Goal: Book appointment/travel/reservation

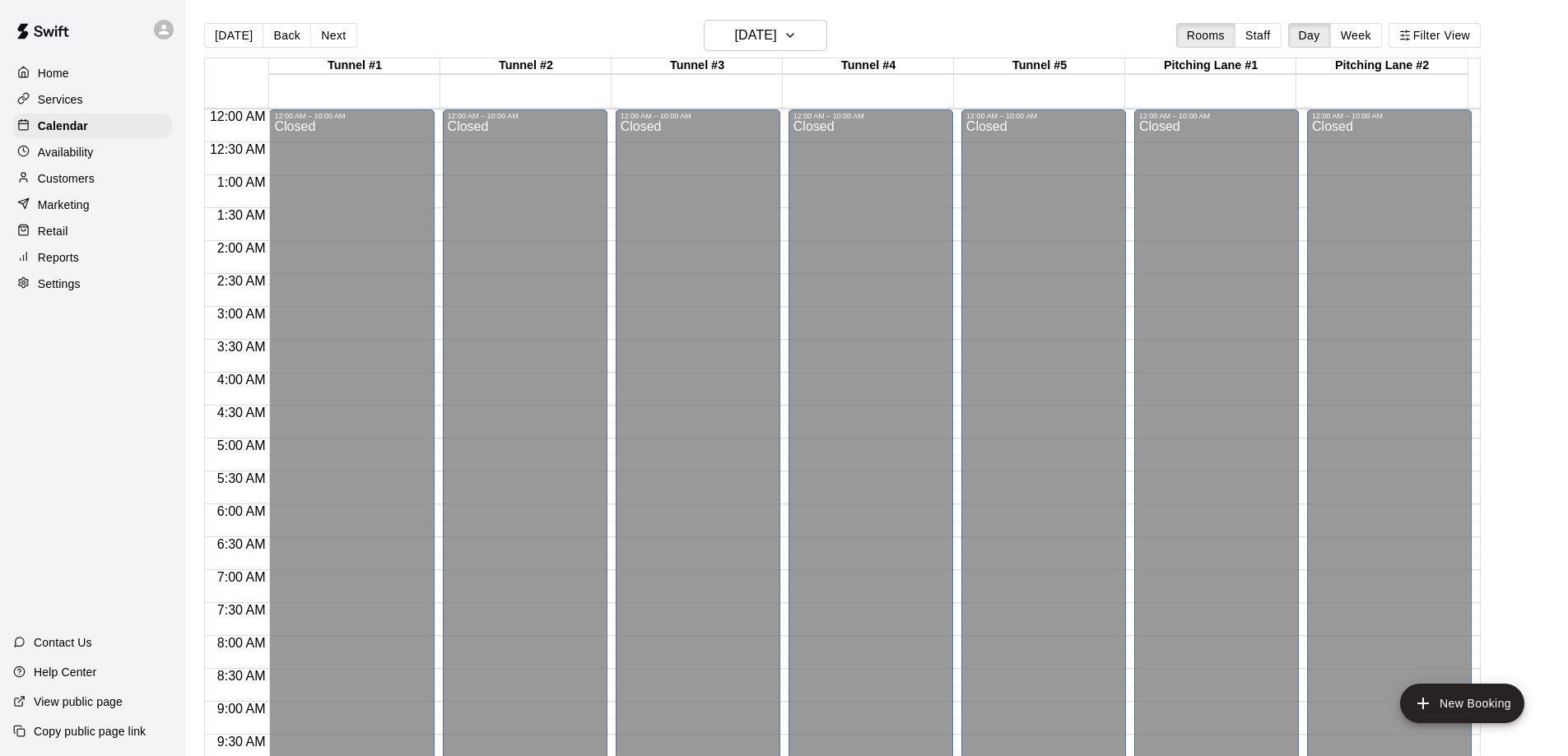
scroll to position [837, 0]
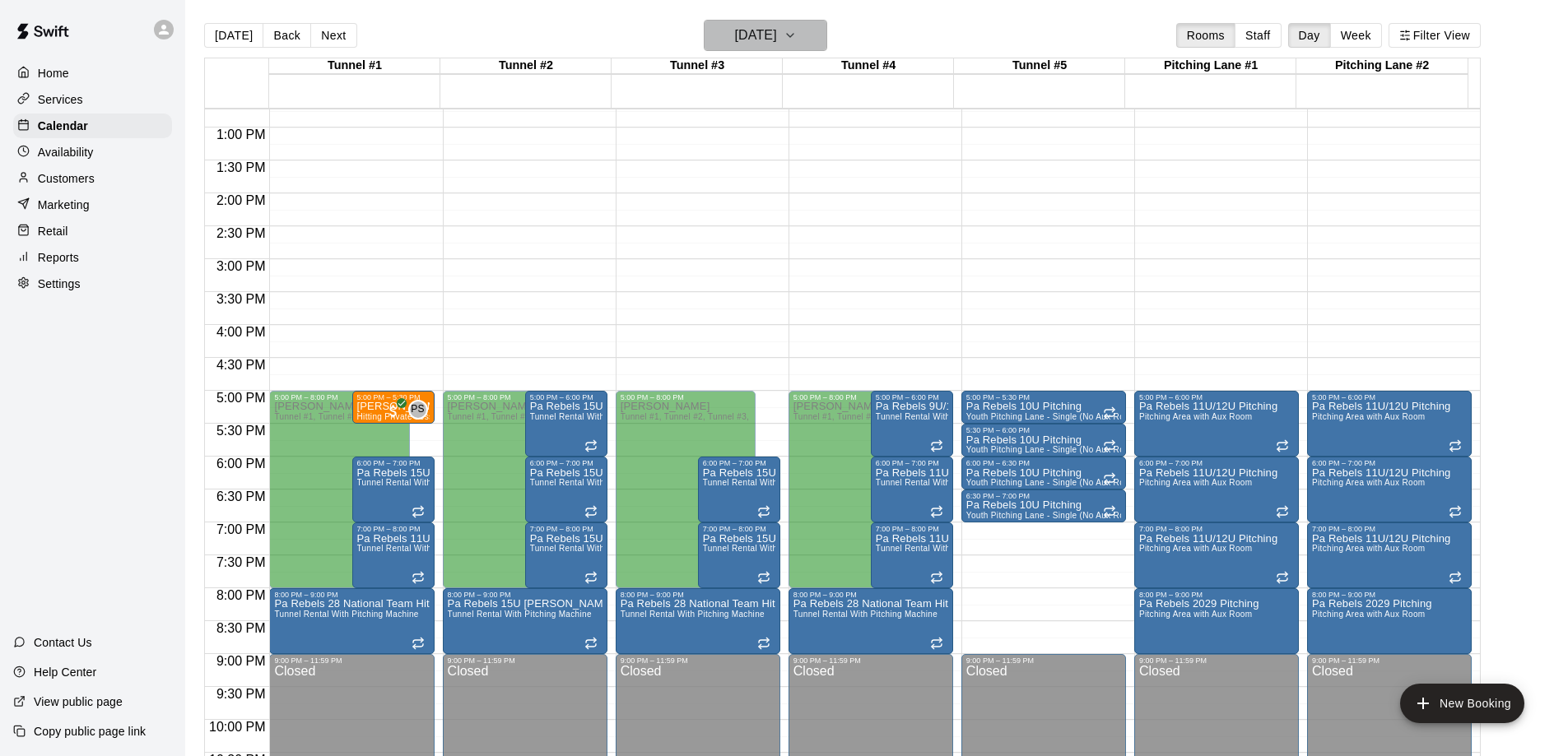
click at [797, 36] on icon "button" at bounding box center [790, 35] width 13 height 20
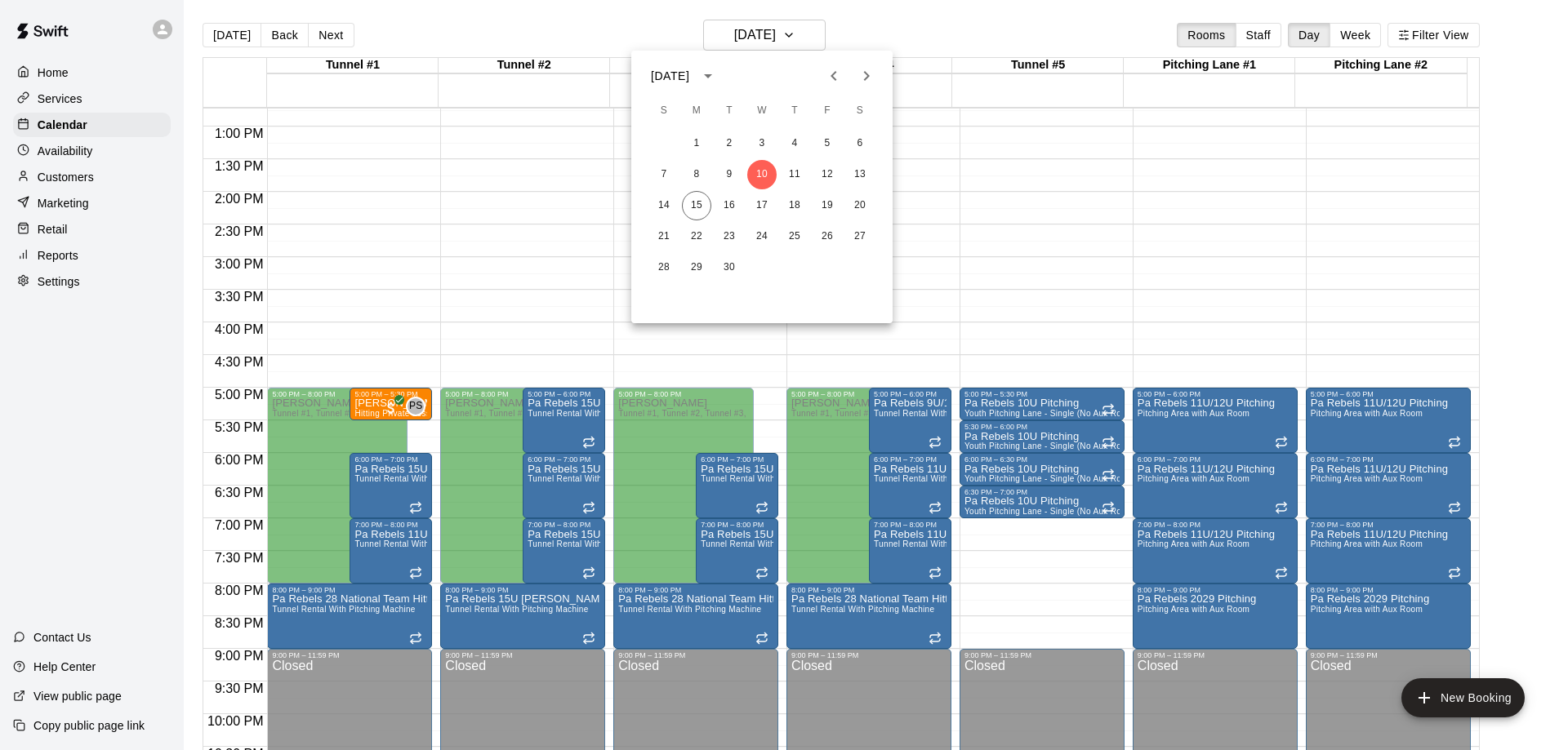
click at [860, 76] on icon "Next month" at bounding box center [866, 76] width 20 height 20
click at [661, 176] on button "2" at bounding box center [664, 175] width 30 height 30
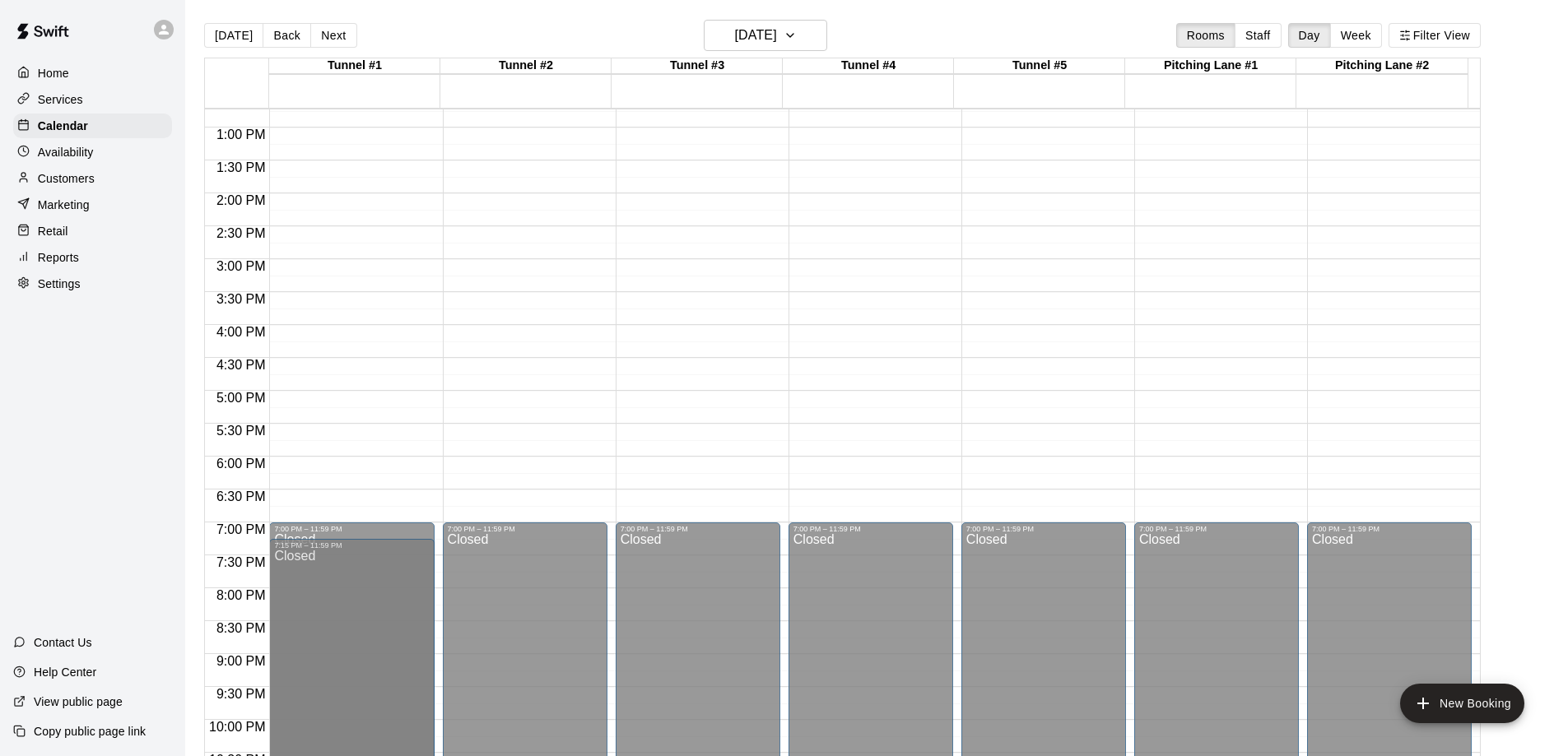
scroll to position [914, 0]
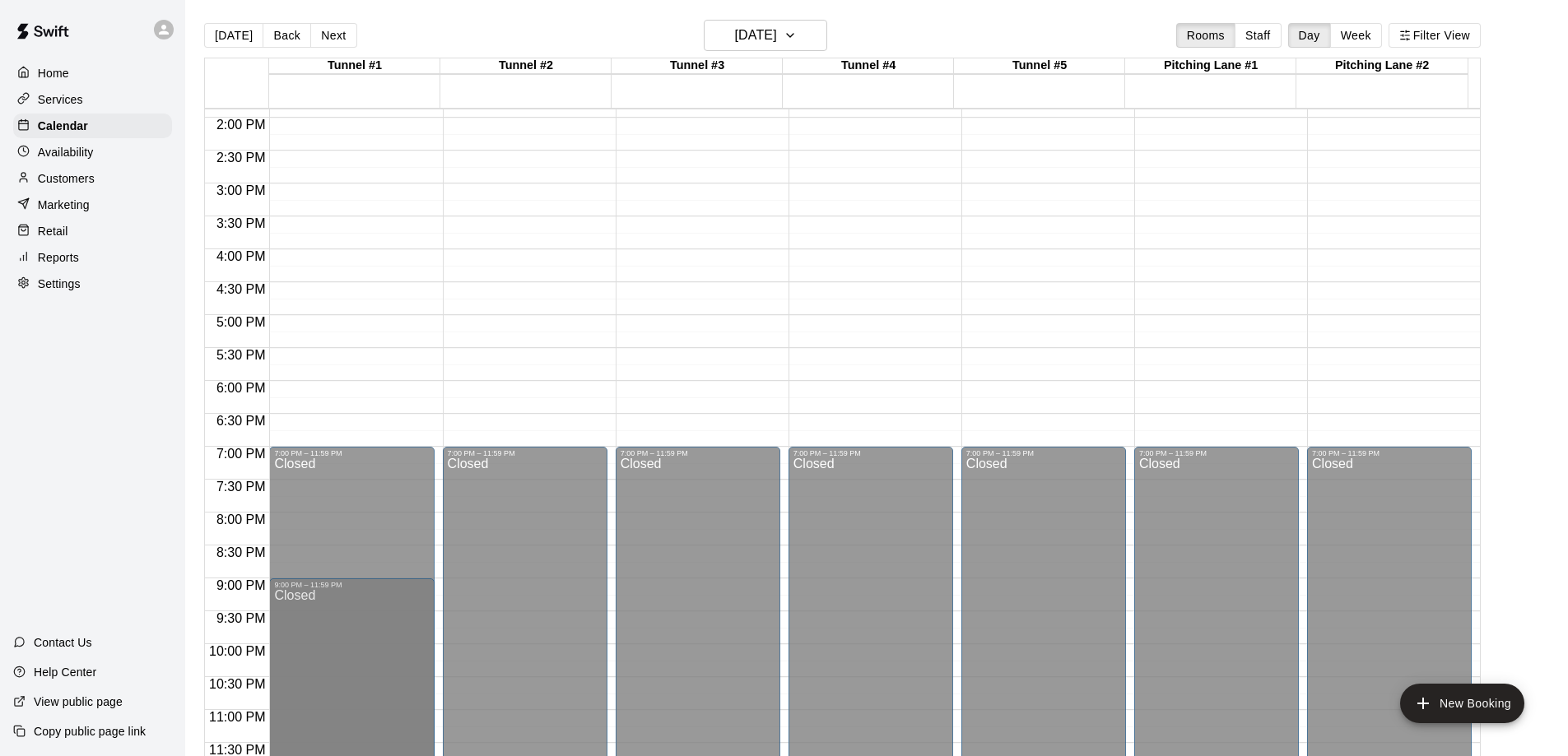
drag, startPoint x: 350, startPoint y: 527, endPoint x: 361, endPoint y: 591, distance: 64.9
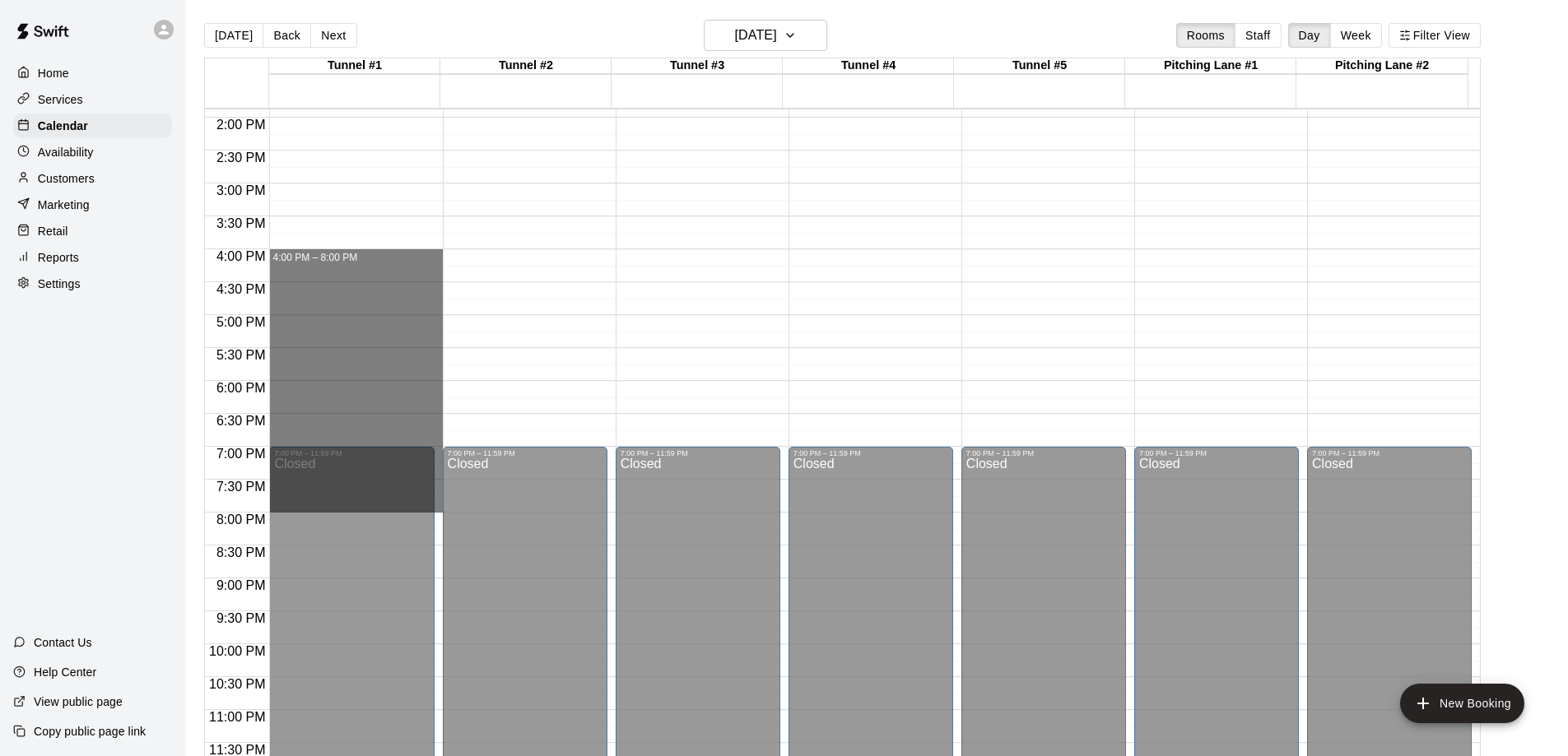
drag, startPoint x: 361, startPoint y: 258, endPoint x: 363, endPoint y: 509, distance: 251.0
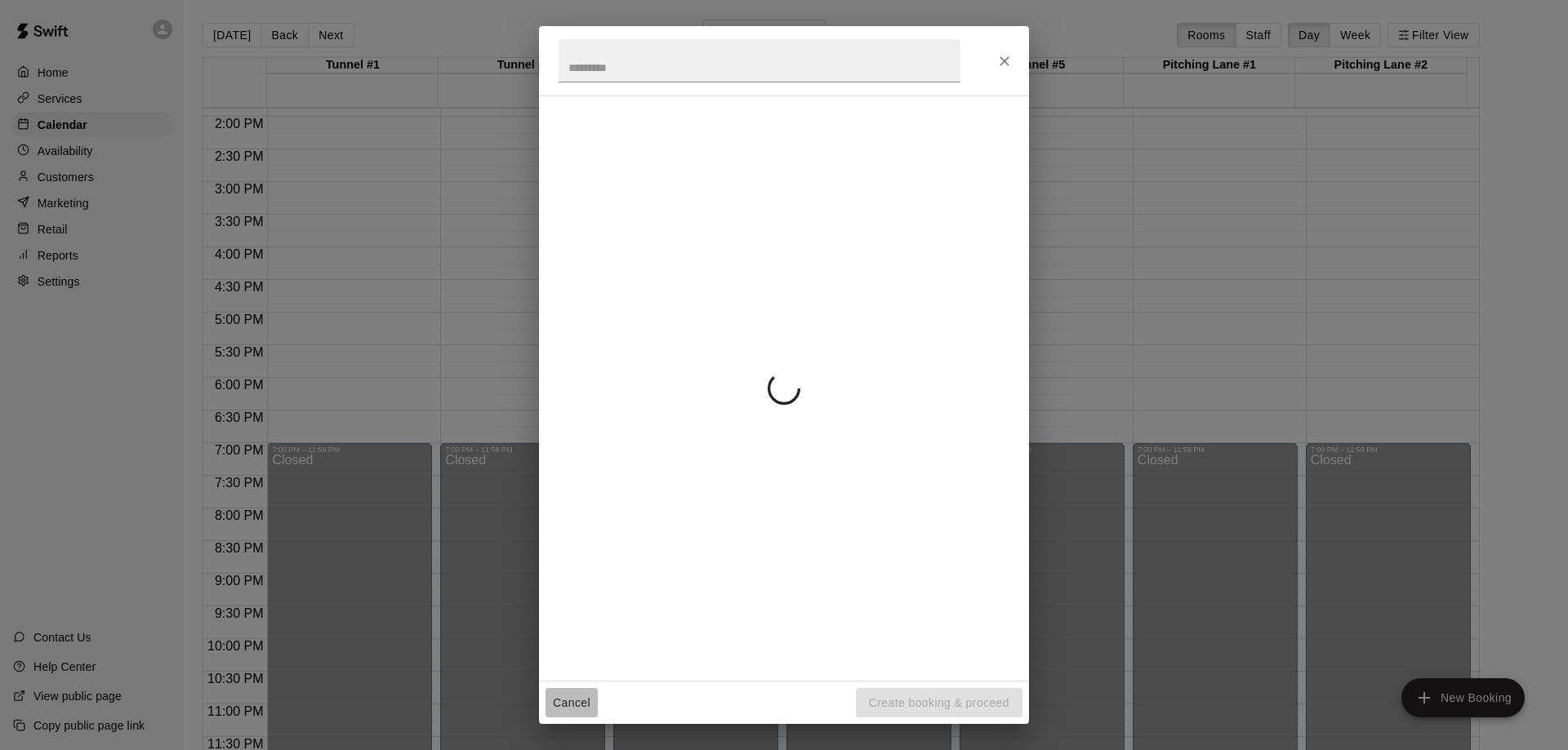
click at [576, 701] on button "Cancel" at bounding box center [571, 703] width 52 height 30
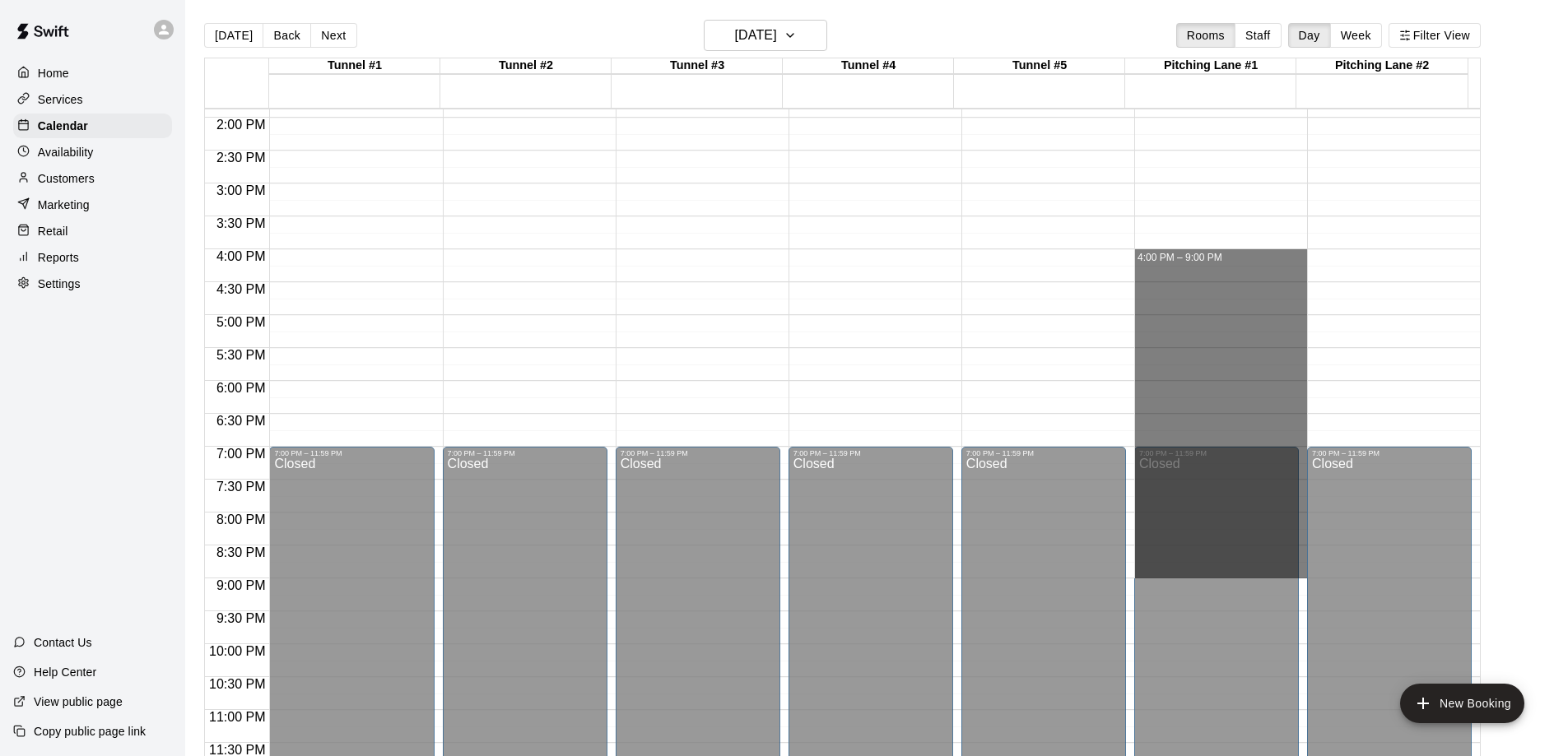
drag, startPoint x: 1181, startPoint y: 254, endPoint x: 1194, endPoint y: 566, distance: 312.3
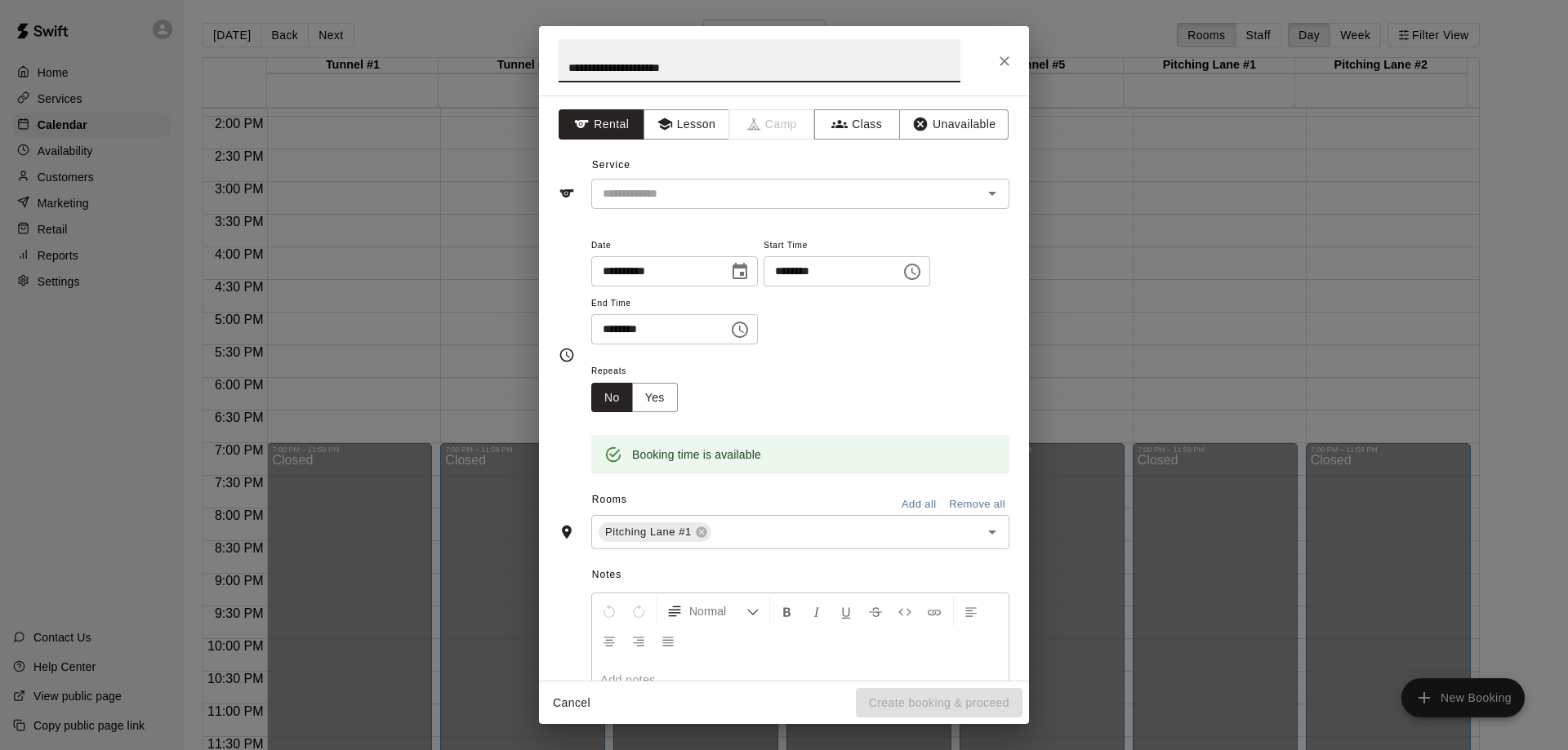
type input "**********"
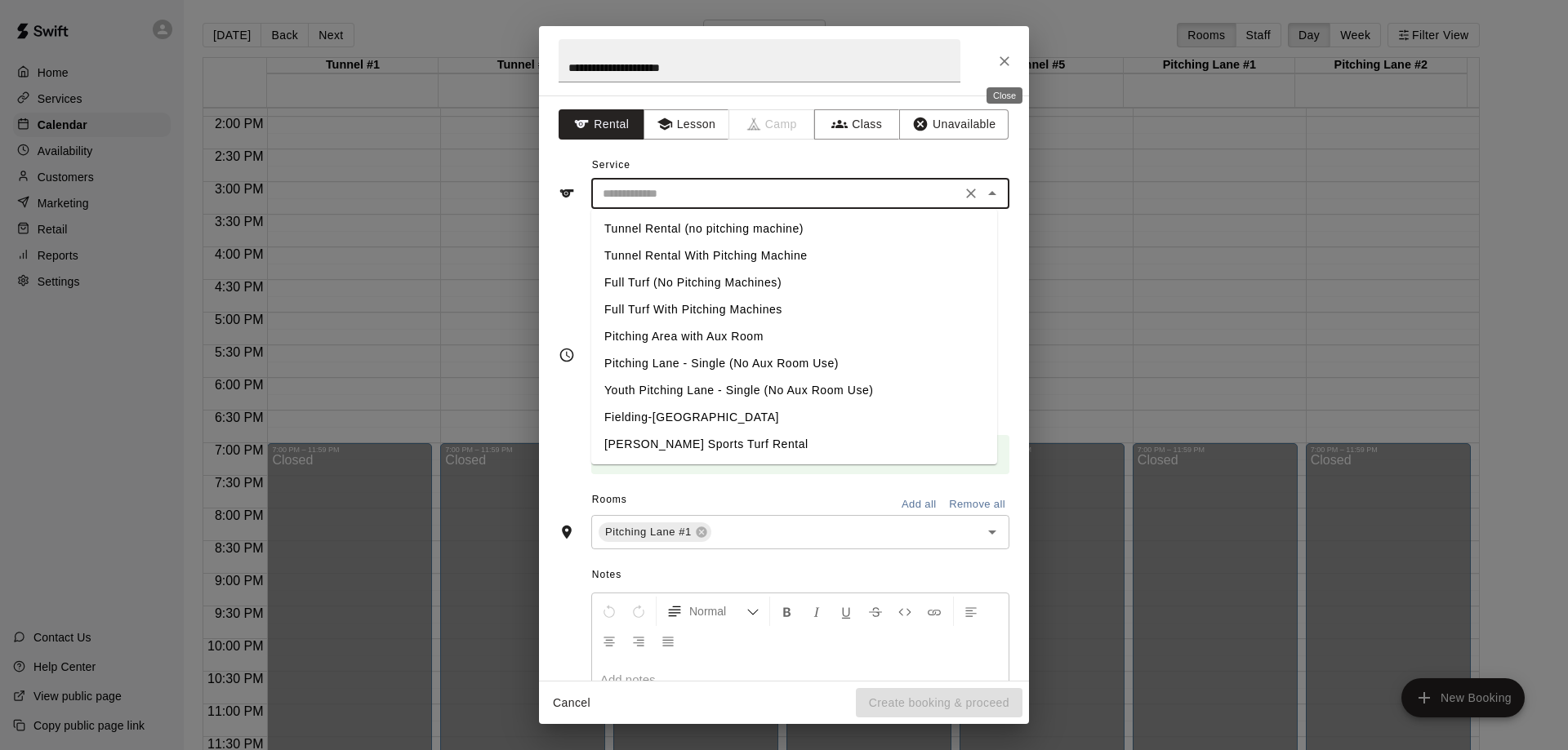
click at [757, 196] on input "text" at bounding box center [776, 193] width 360 height 20
click at [714, 336] on li "Pitching Area with Aux Room" at bounding box center [794, 336] width 406 height 27
type input "**********"
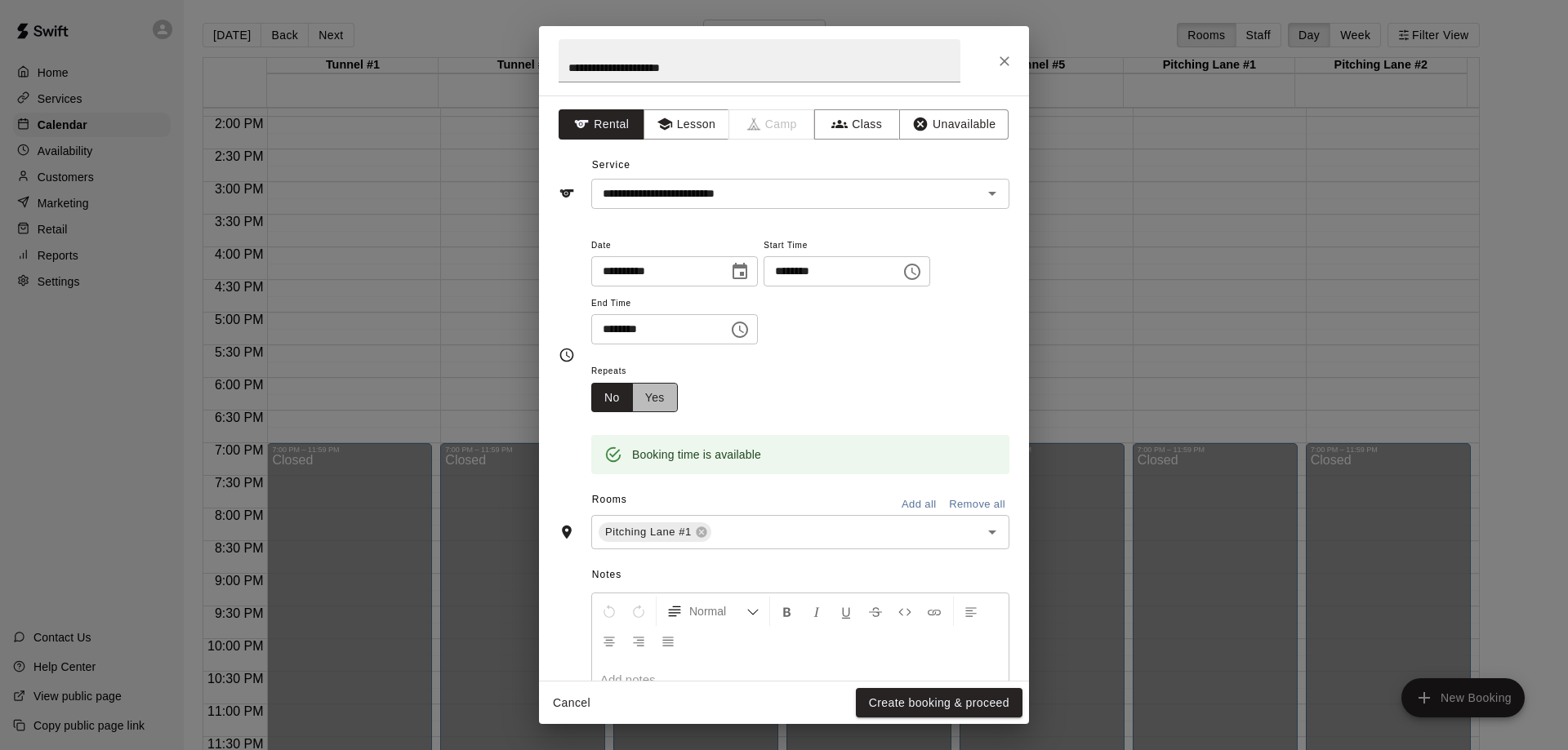
click at [659, 401] on button "Yes" at bounding box center [654, 398] width 46 height 30
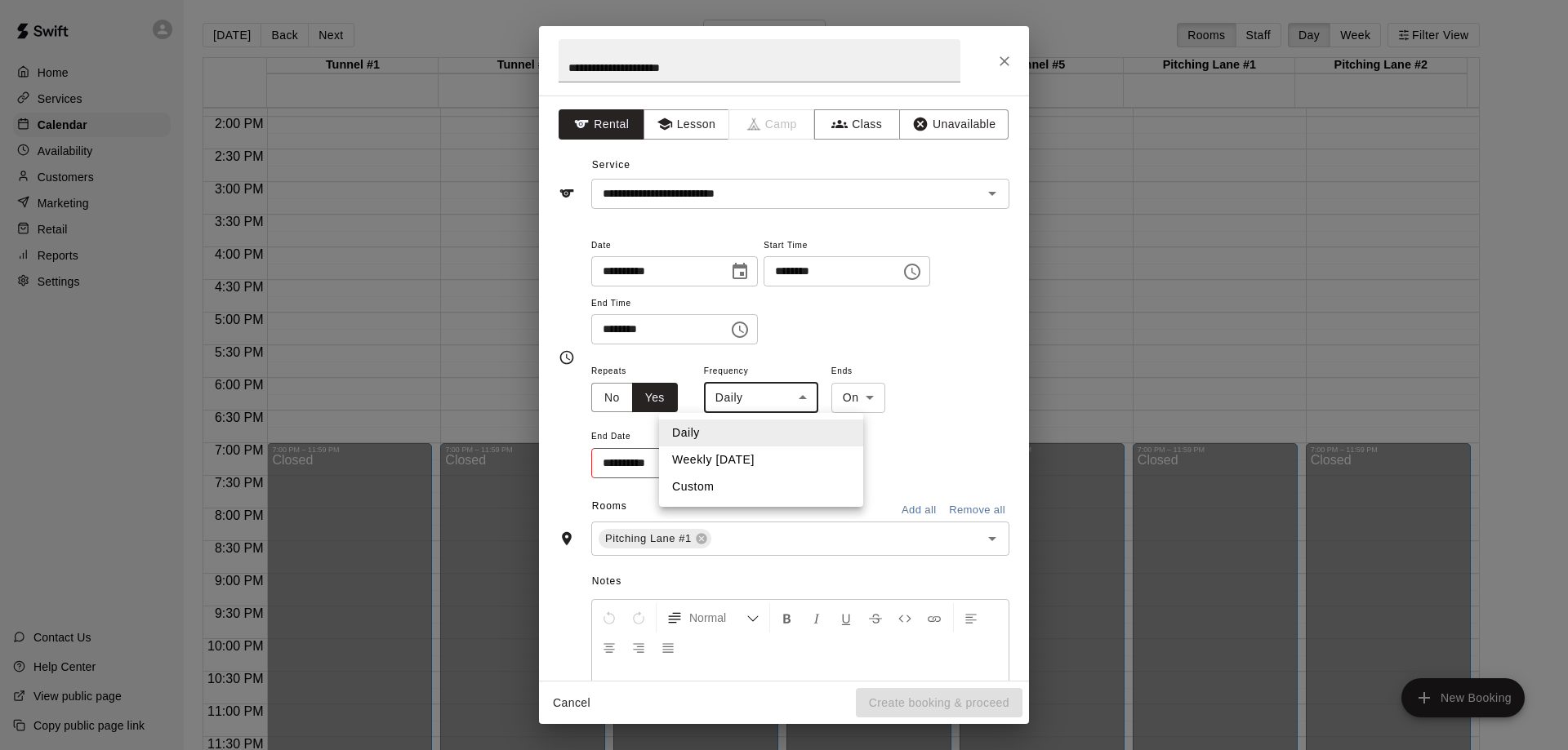
click at [809, 398] on body "Home Services Calendar Availability Customers Marketing Retail Reports Settings…" at bounding box center [784, 388] width 1568 height 776
click at [743, 460] on li "Weekly [DATE]" at bounding box center [761, 460] width 204 height 27
type input "******"
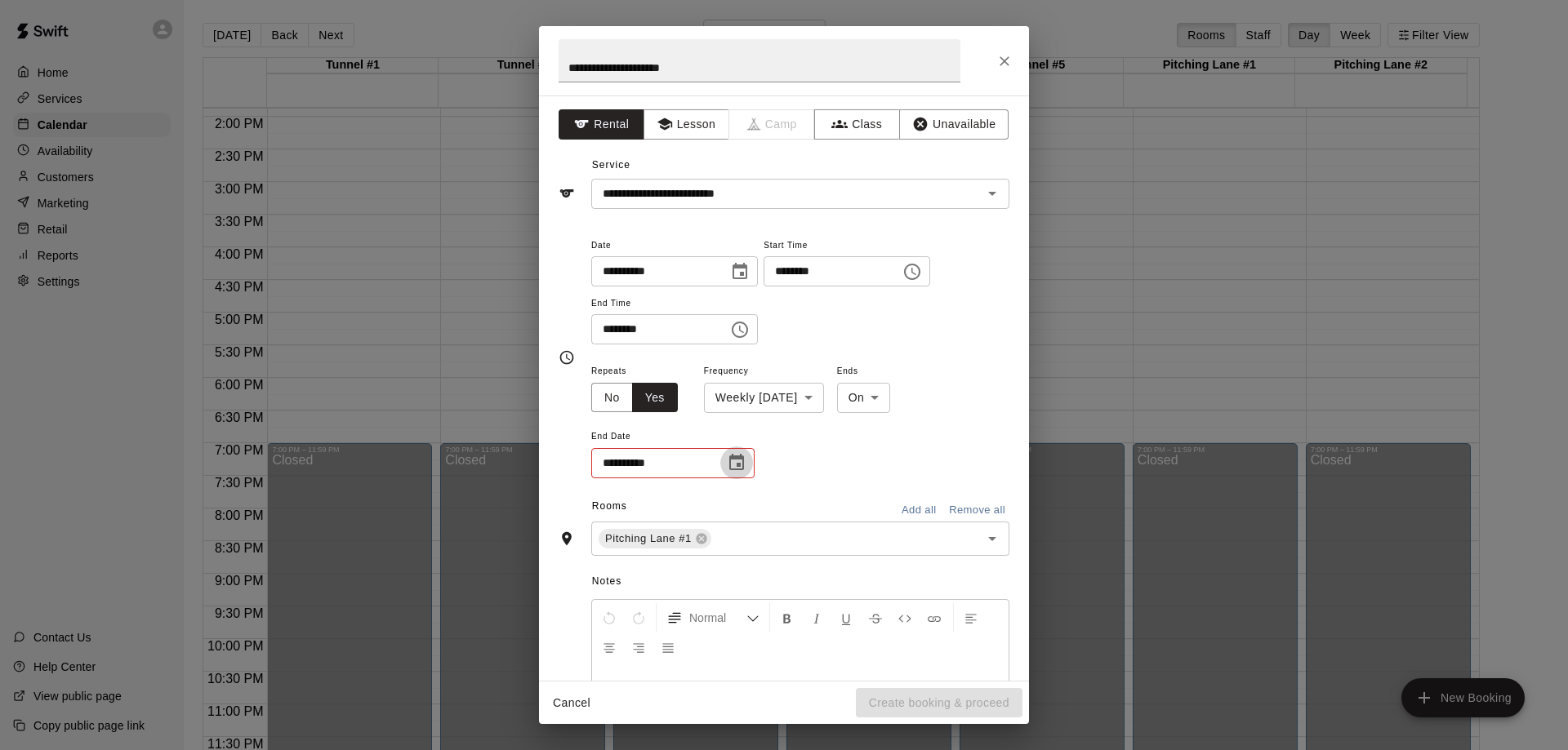
click at [742, 461] on icon "Choose date" at bounding box center [736, 461] width 15 height 17
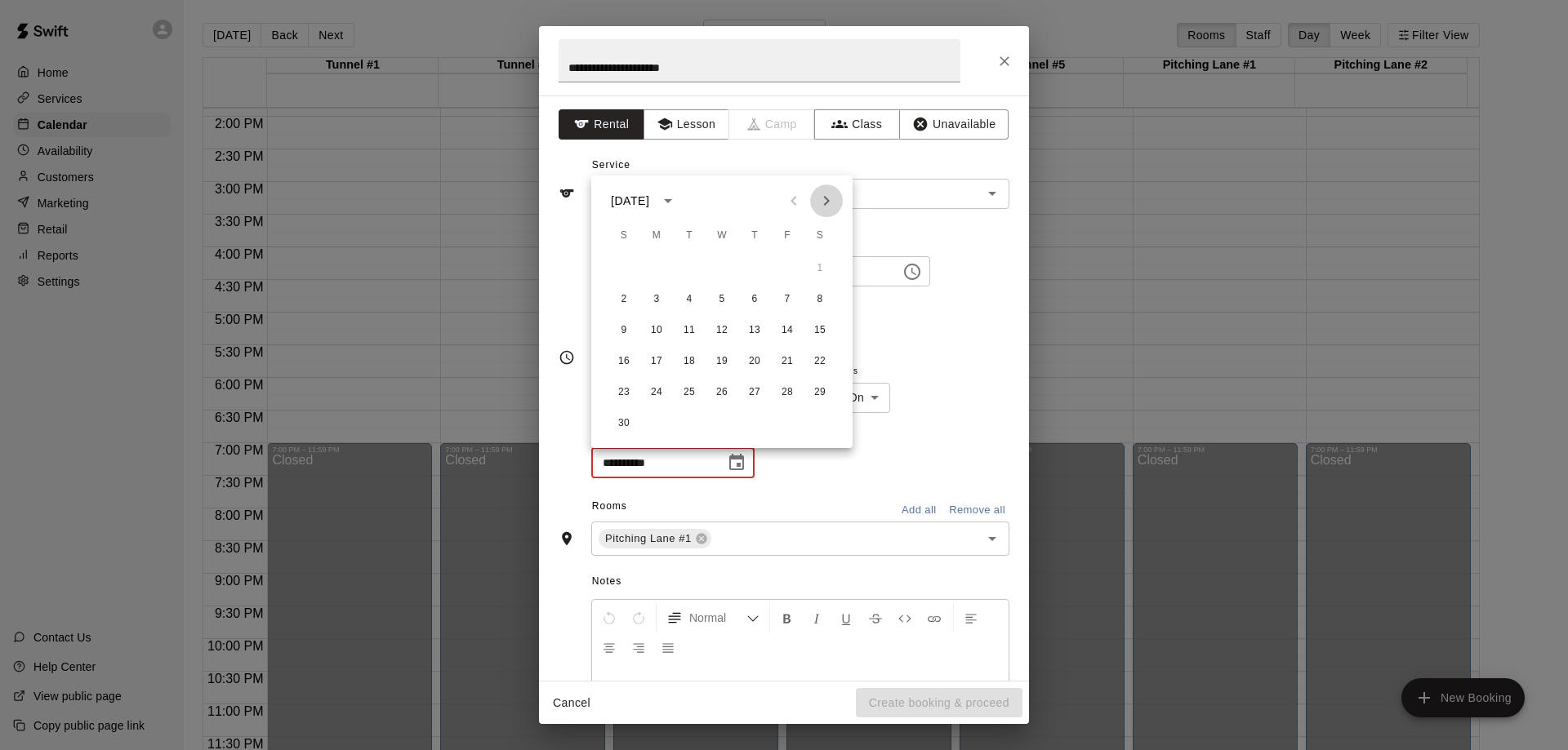
click at [827, 202] on icon "Next month" at bounding box center [827, 200] width 6 height 10
click at [721, 328] on button "17" at bounding box center [721, 331] width 30 height 30
type input "**********"
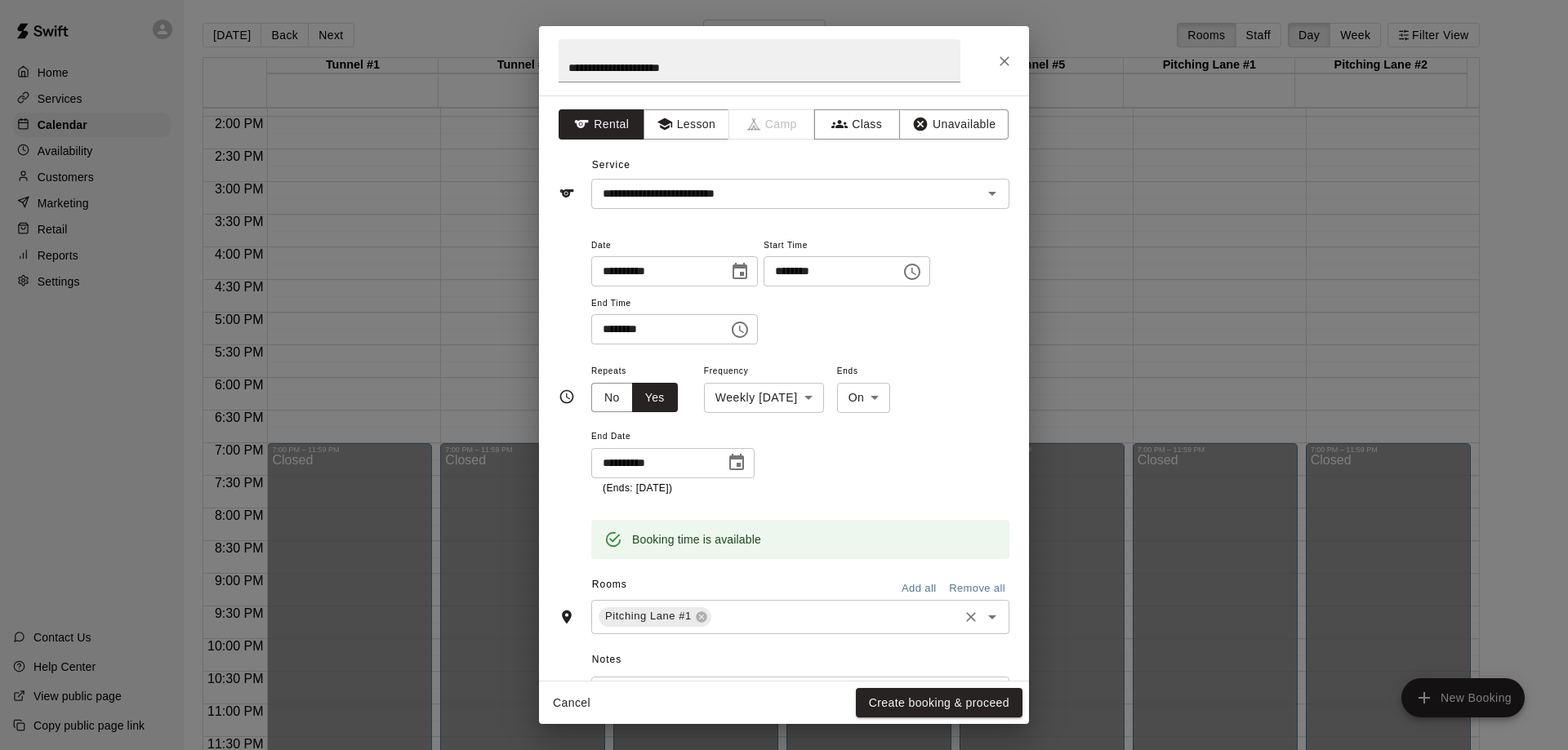
click at [779, 616] on input "text" at bounding box center [834, 616] width 243 height 20
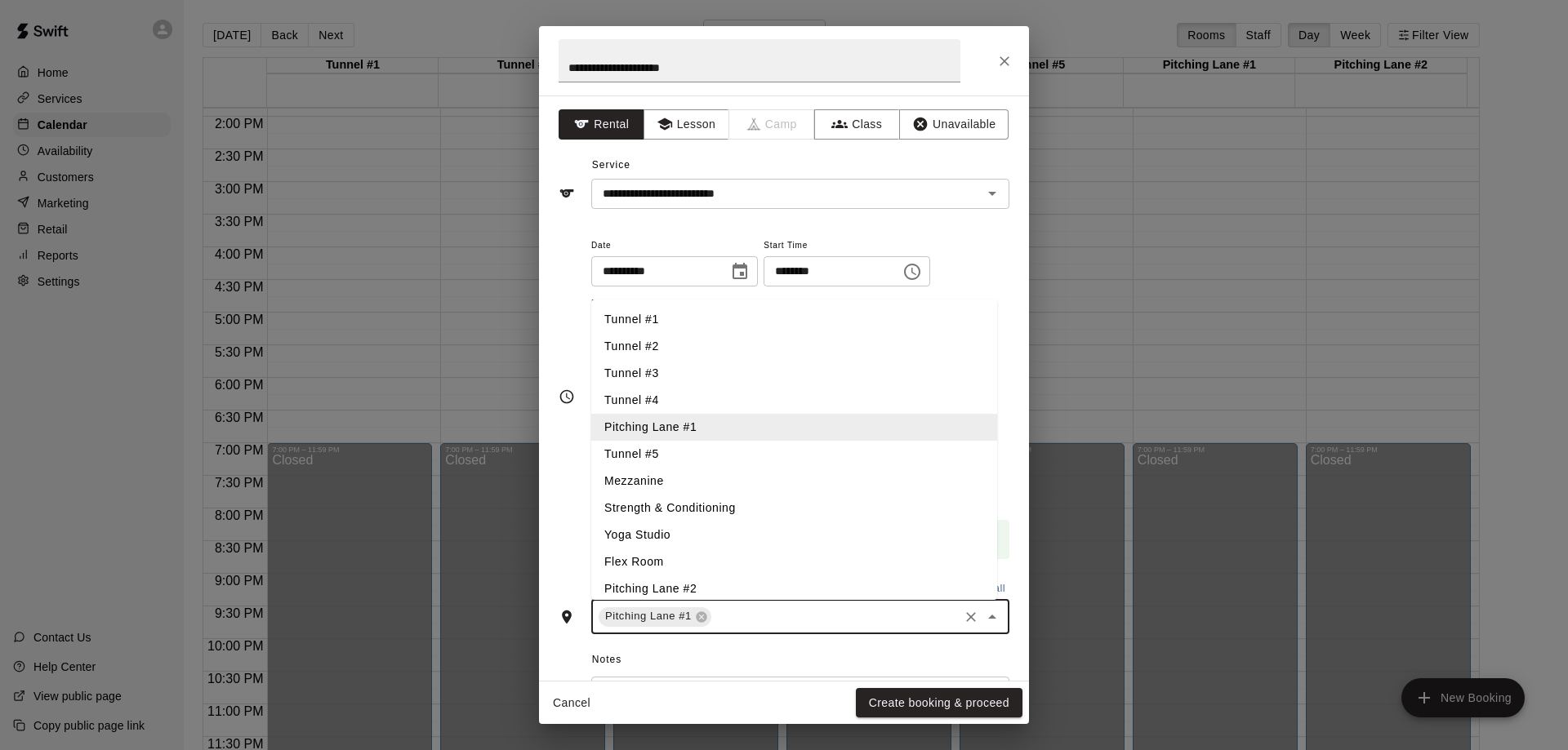
click at [714, 588] on li "Pitching Lane #2" at bounding box center [794, 588] width 406 height 27
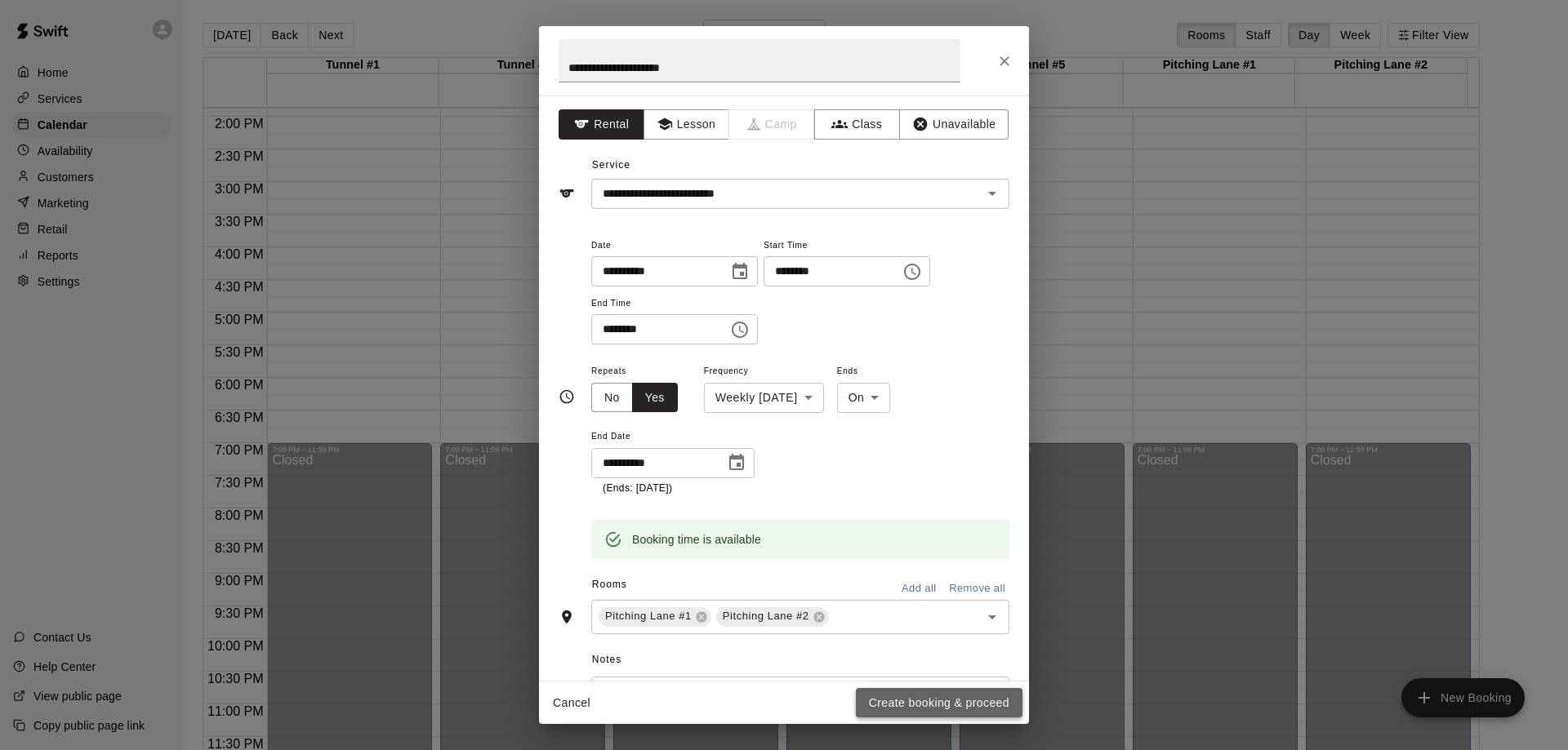
click at [914, 709] on button "Create booking & proceed" at bounding box center [939, 703] width 167 height 30
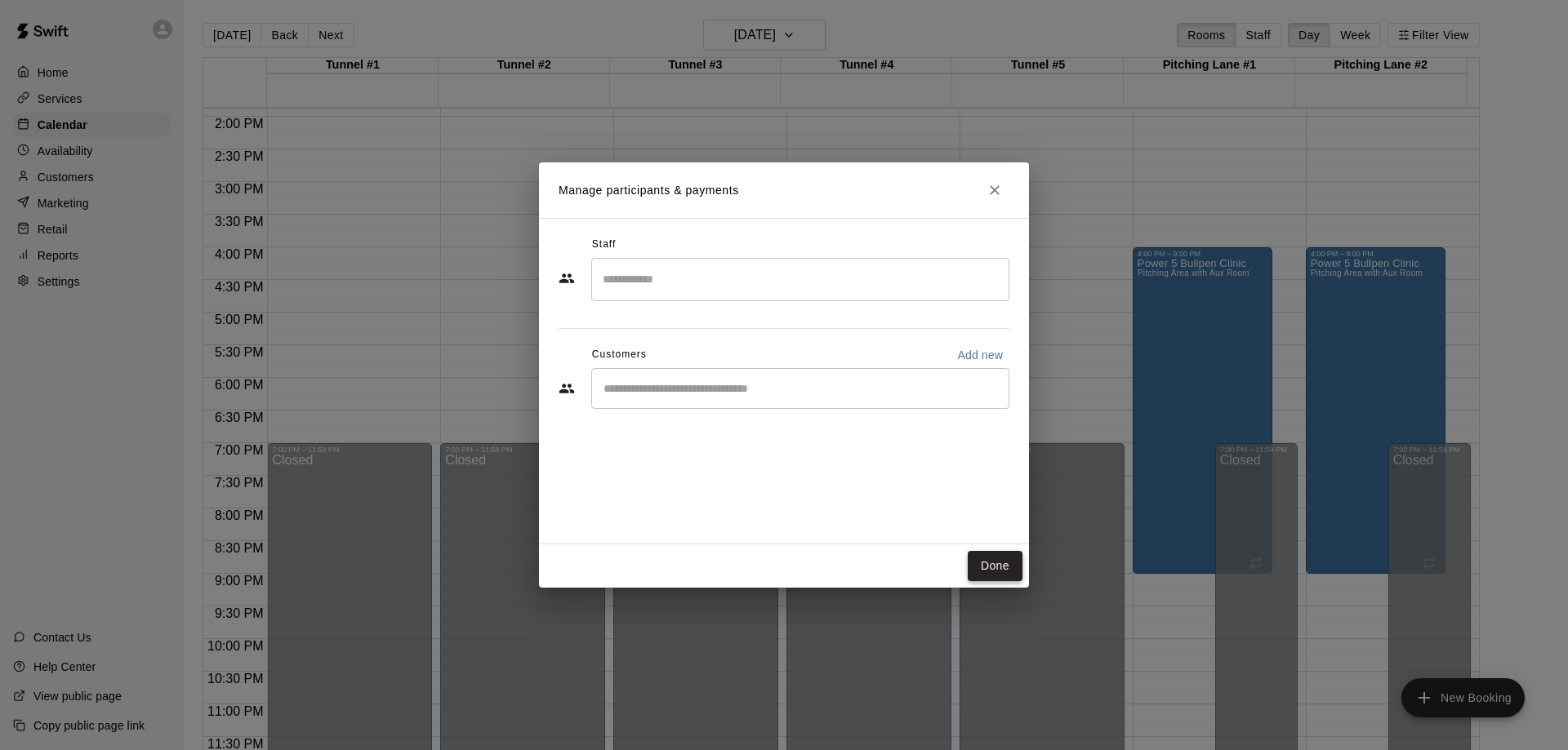
click at [1000, 561] on button "Done" at bounding box center [994, 566] width 55 height 30
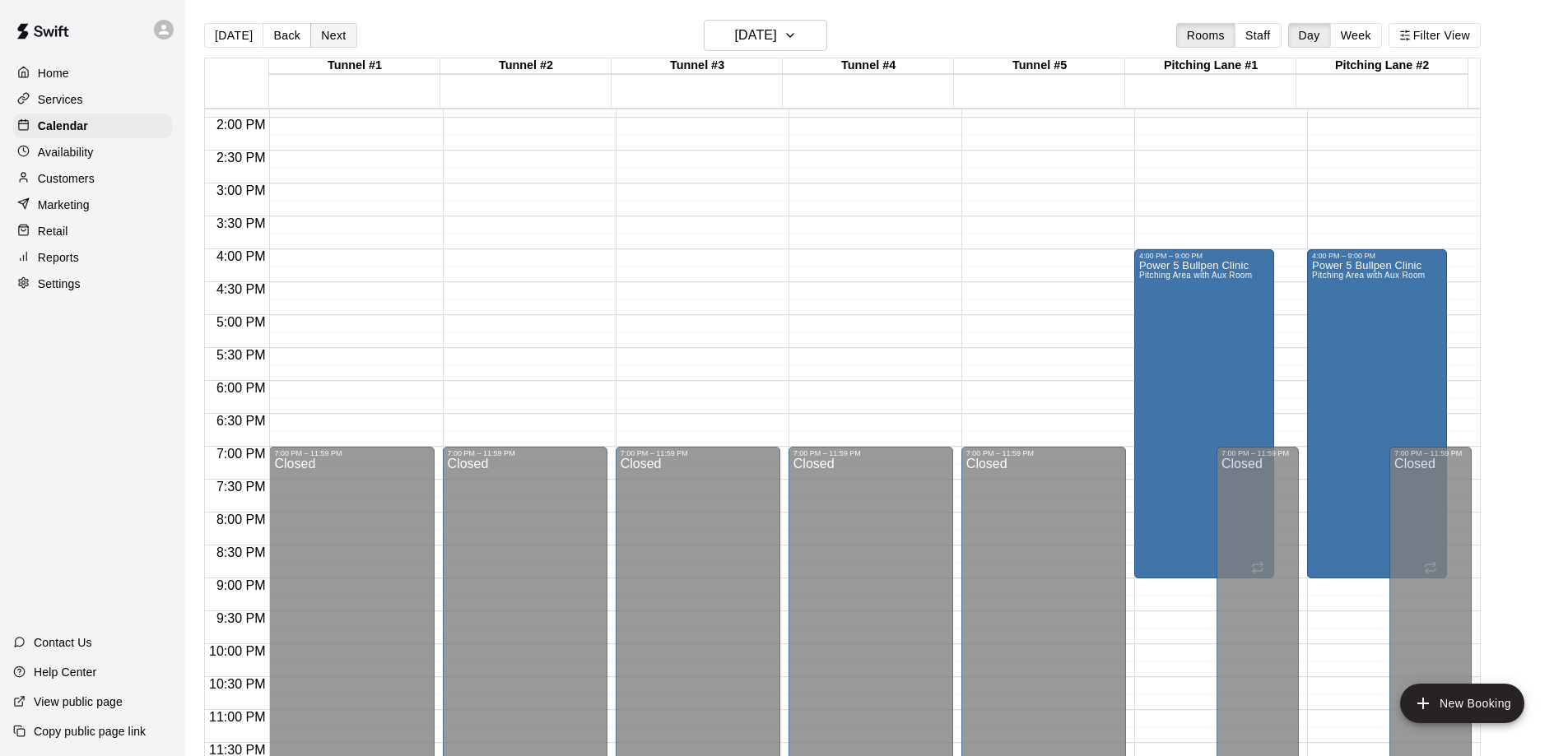
click at [331, 30] on button "Next" at bounding box center [333, 35] width 46 height 25
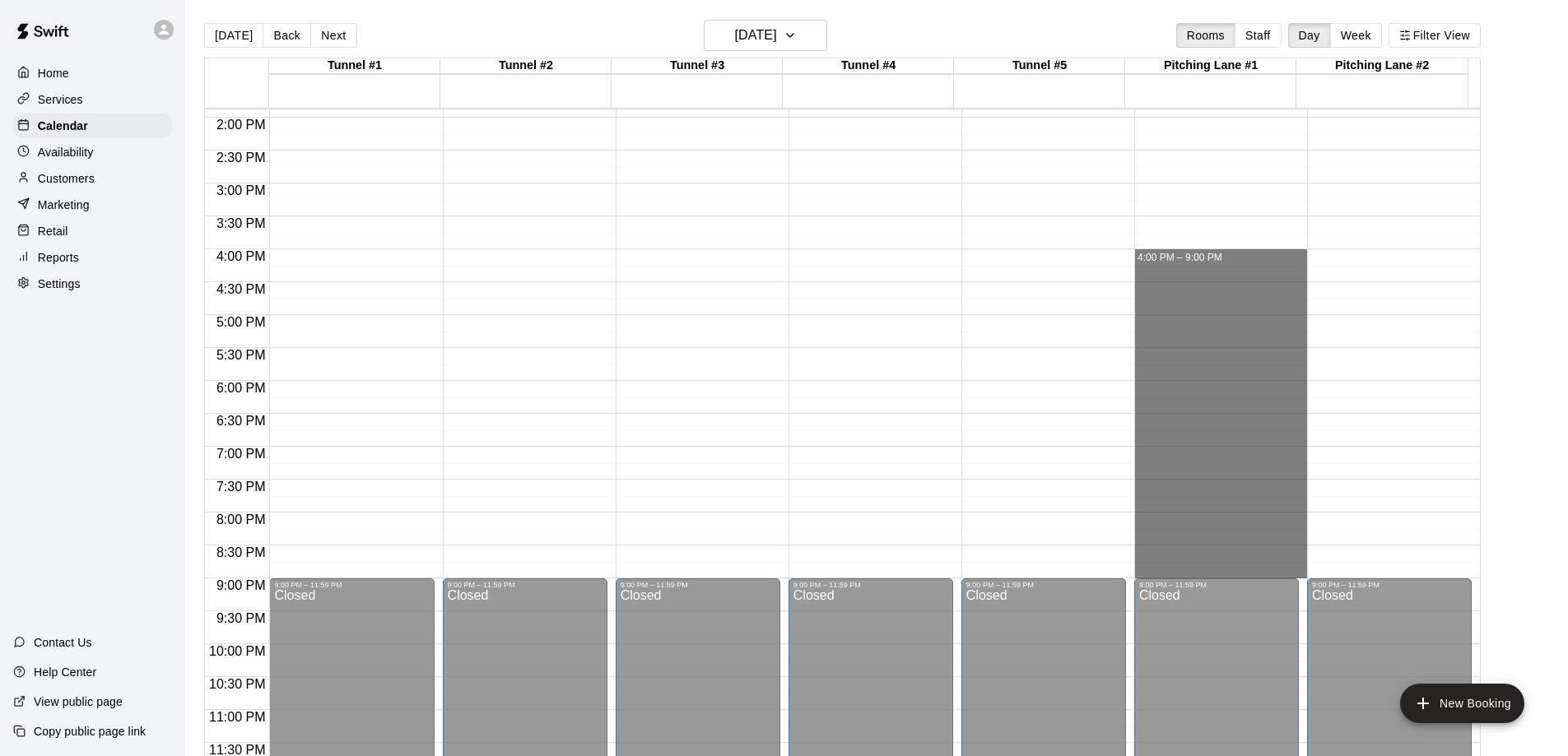
drag, startPoint x: 1168, startPoint y: 253, endPoint x: 1193, endPoint y: 575, distance: 323.0
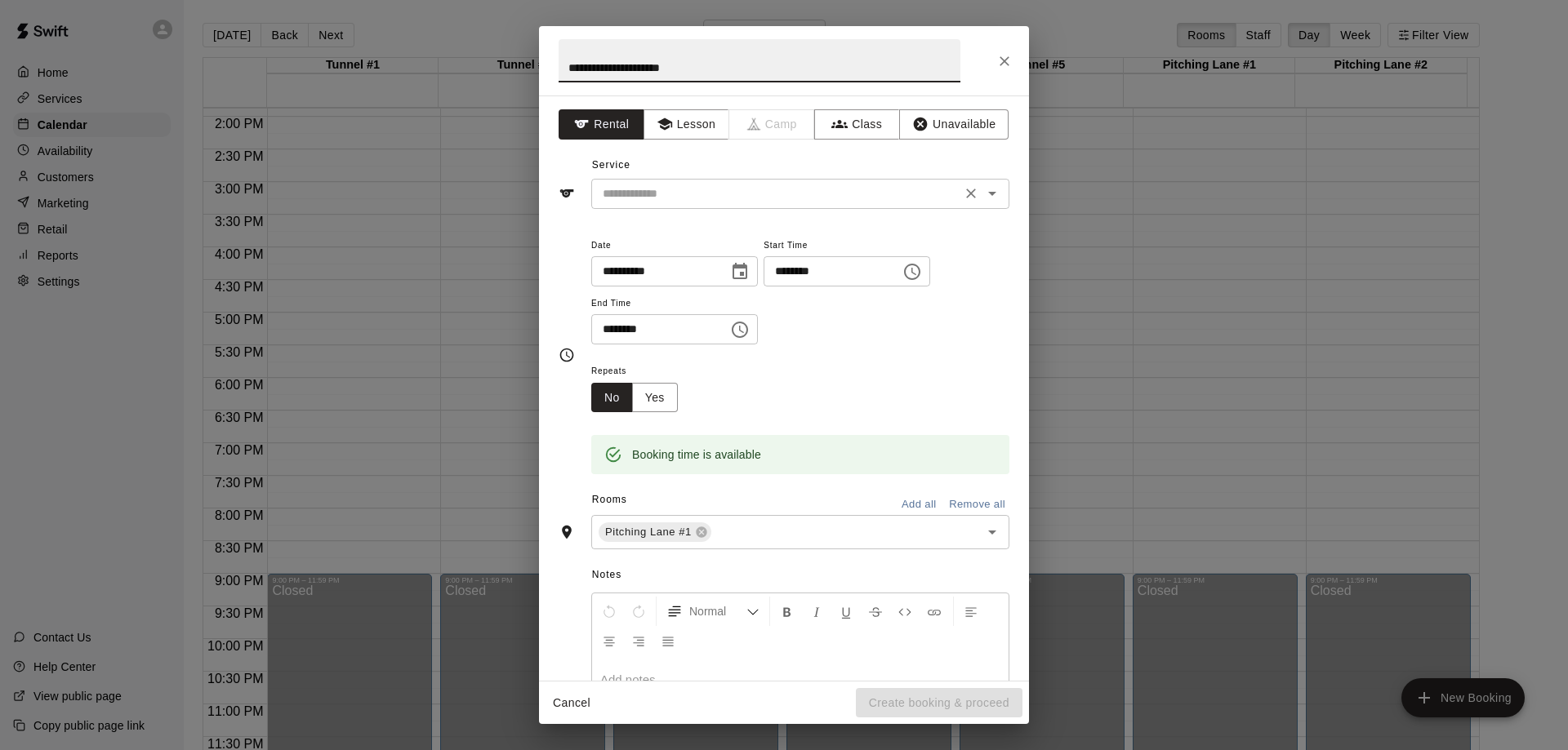
type input "**********"
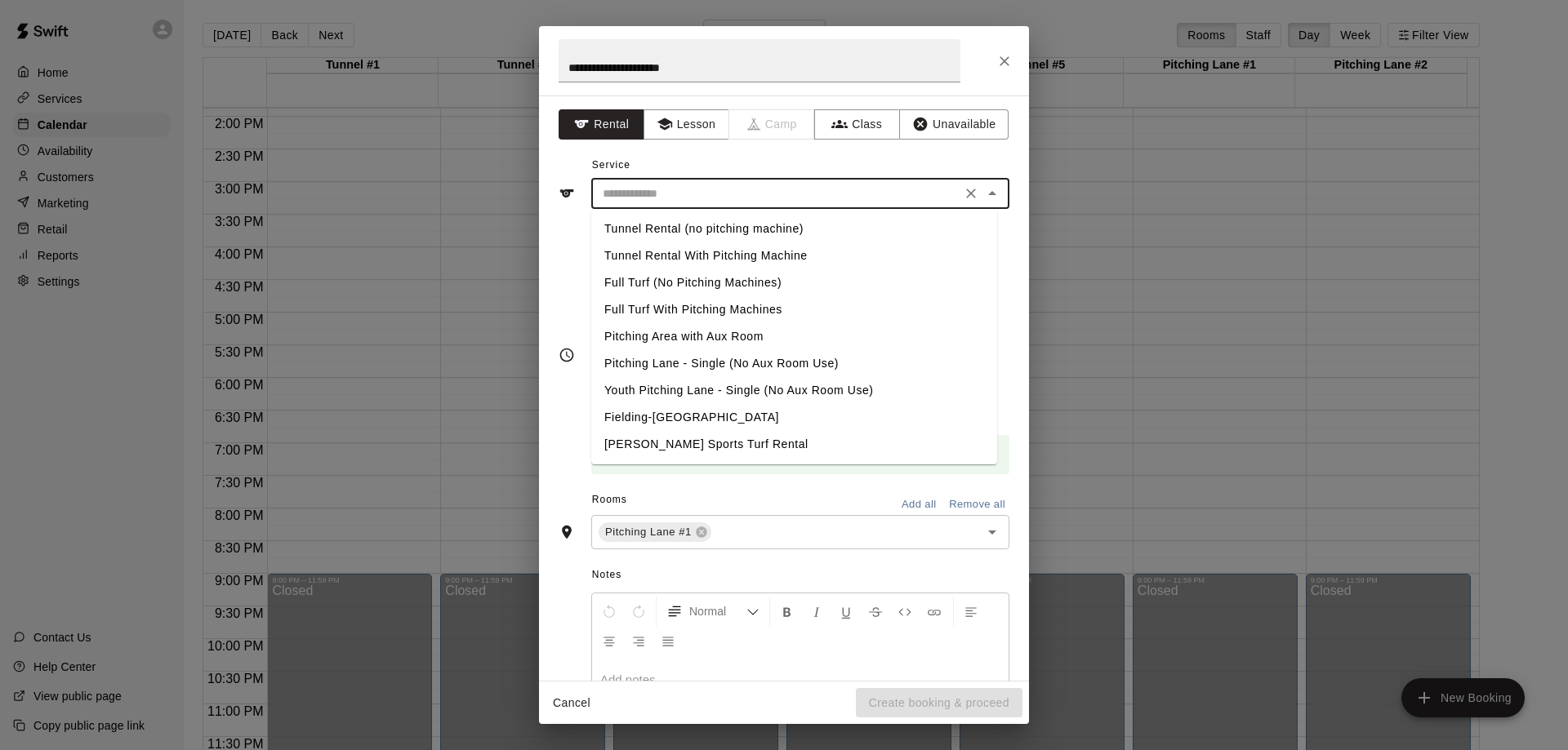
click at [715, 198] on input "text" at bounding box center [776, 193] width 360 height 20
click at [713, 340] on li "Pitching Area with Aux Room" at bounding box center [794, 336] width 406 height 27
type input "**********"
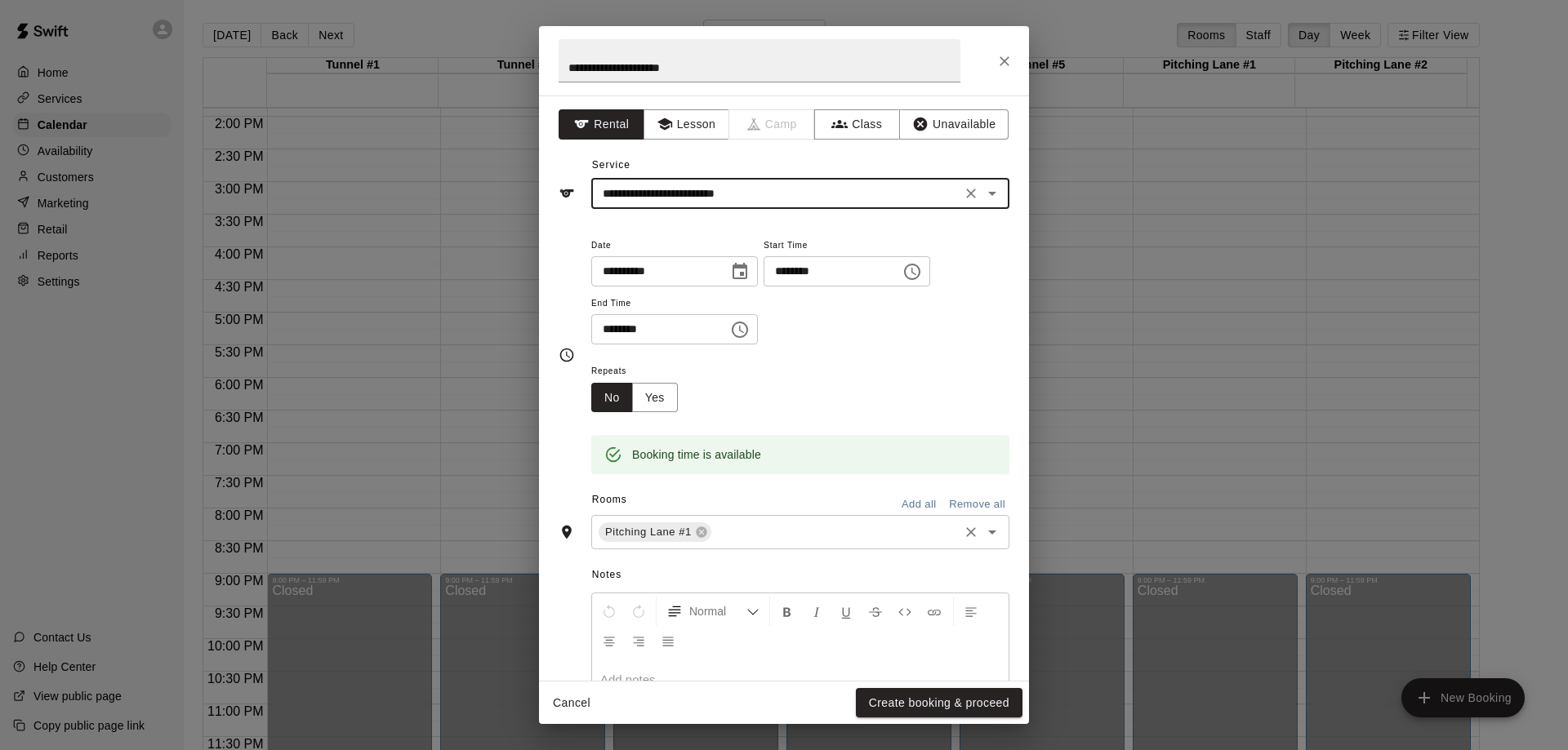
click at [747, 536] on input "text" at bounding box center [834, 532] width 243 height 20
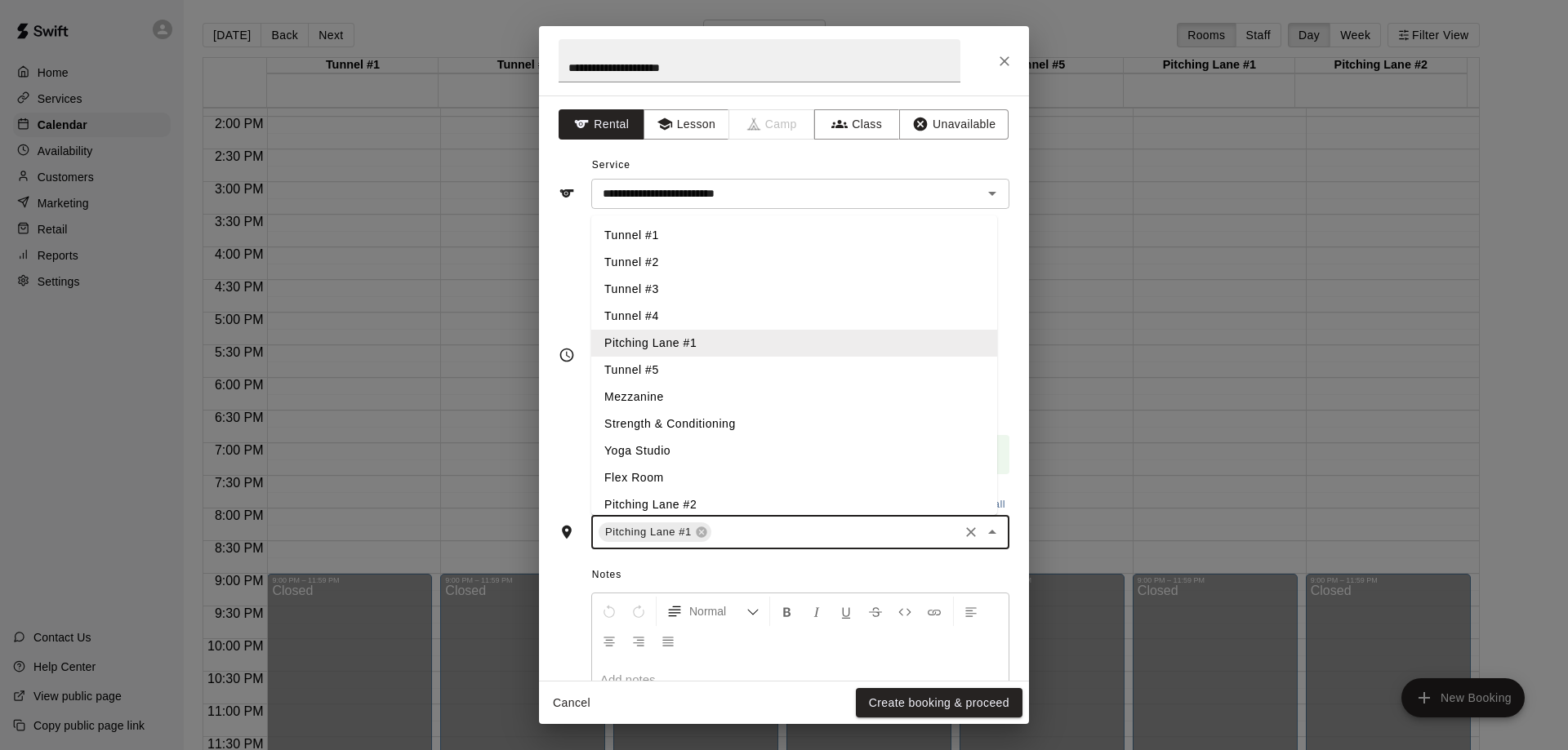
click at [743, 500] on li "Pitching Lane #2" at bounding box center [794, 504] width 406 height 27
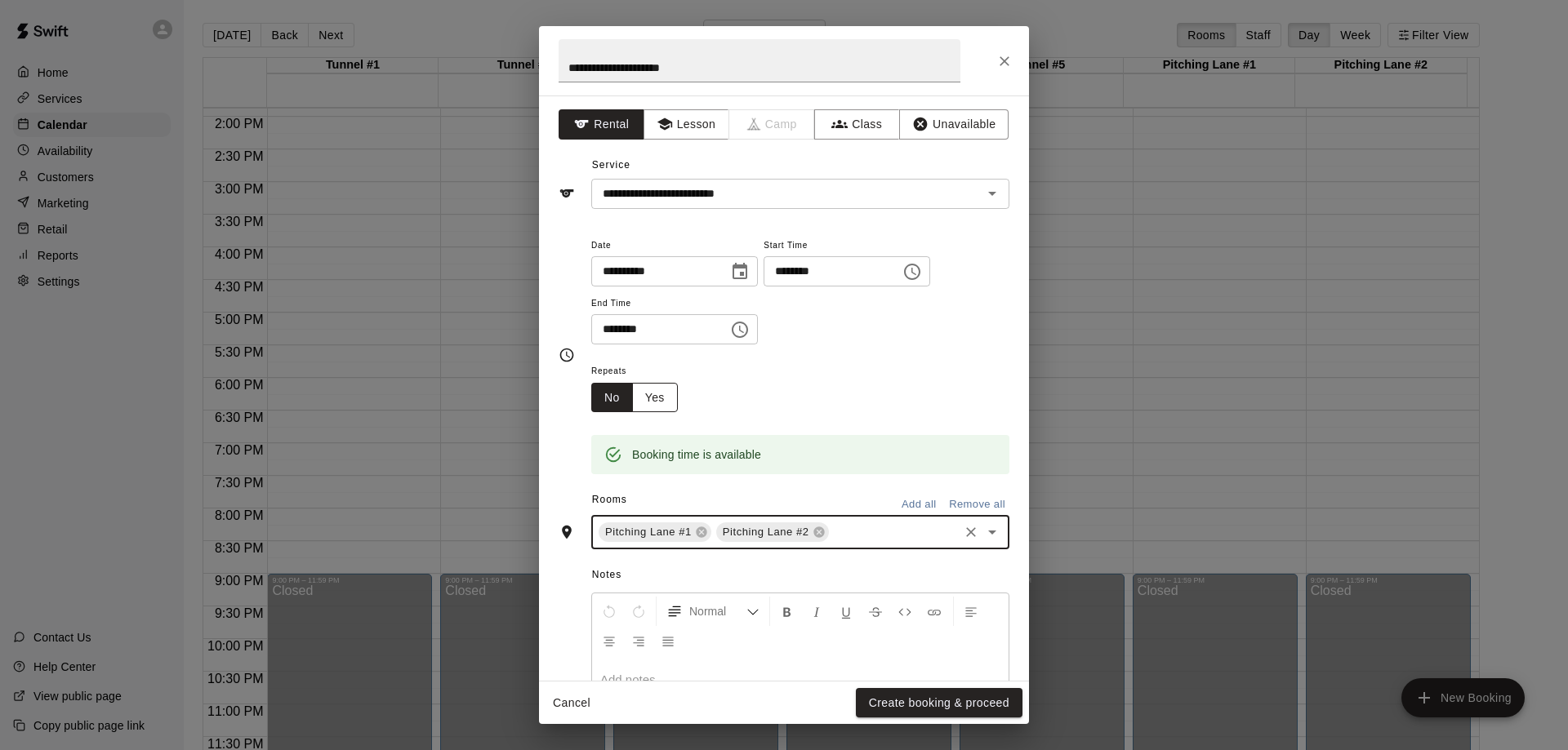
click at [652, 395] on button "Yes" at bounding box center [654, 398] width 46 height 30
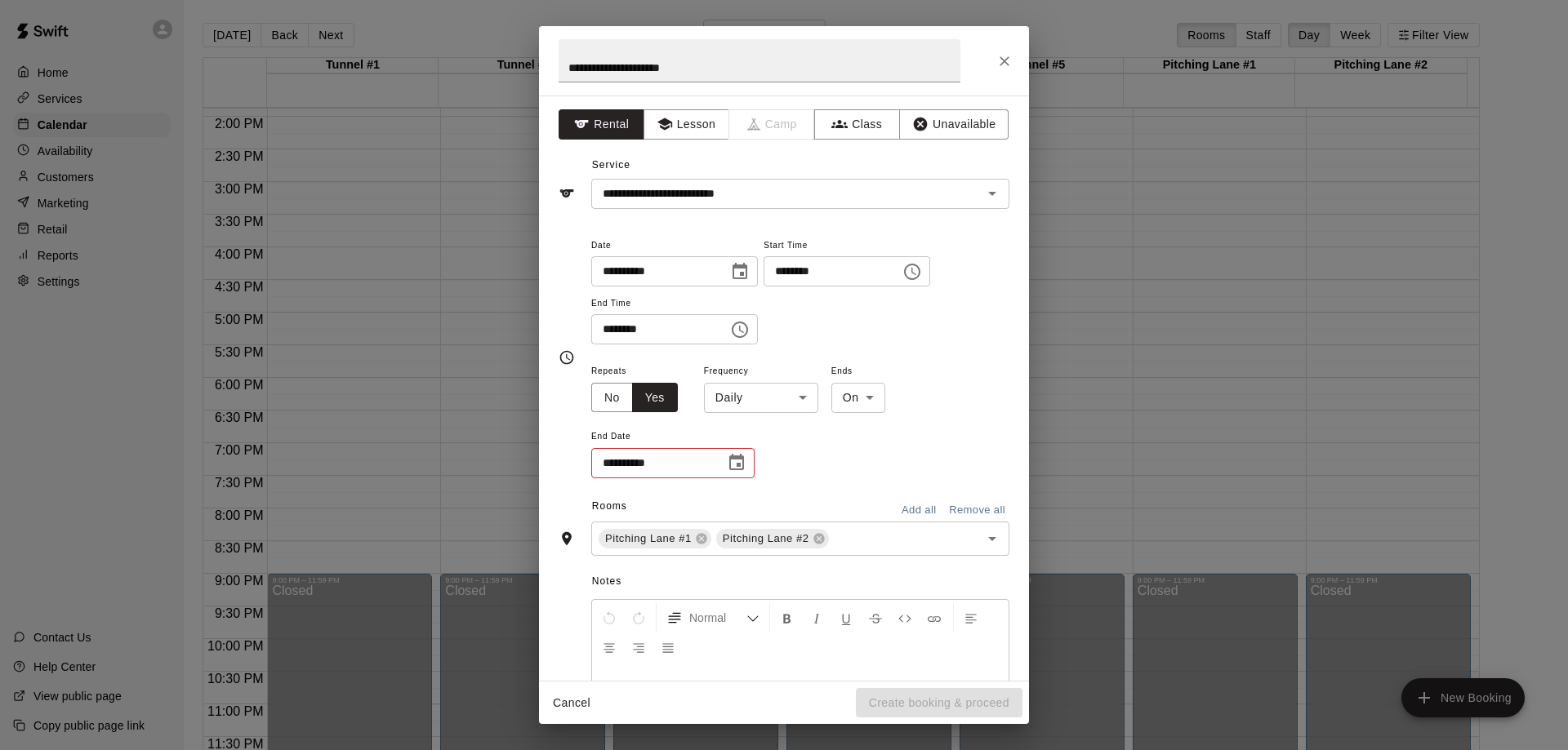
click at [754, 393] on body "Home Services Calendar Availability Customers Marketing Retail Reports Settings…" at bounding box center [784, 388] width 1568 height 776
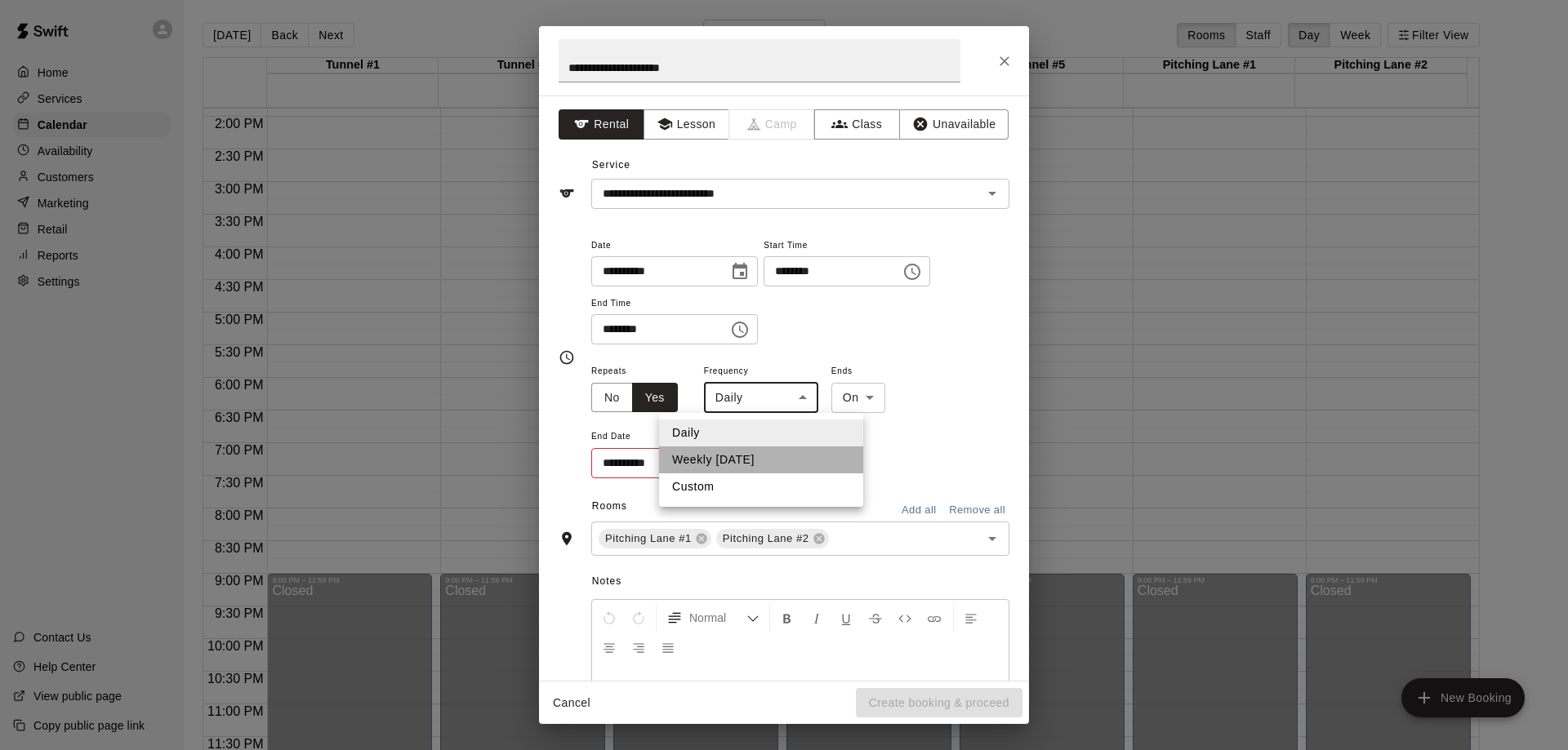
click at [747, 461] on li "Weekly [DATE]" at bounding box center [761, 460] width 204 height 27
type input "******"
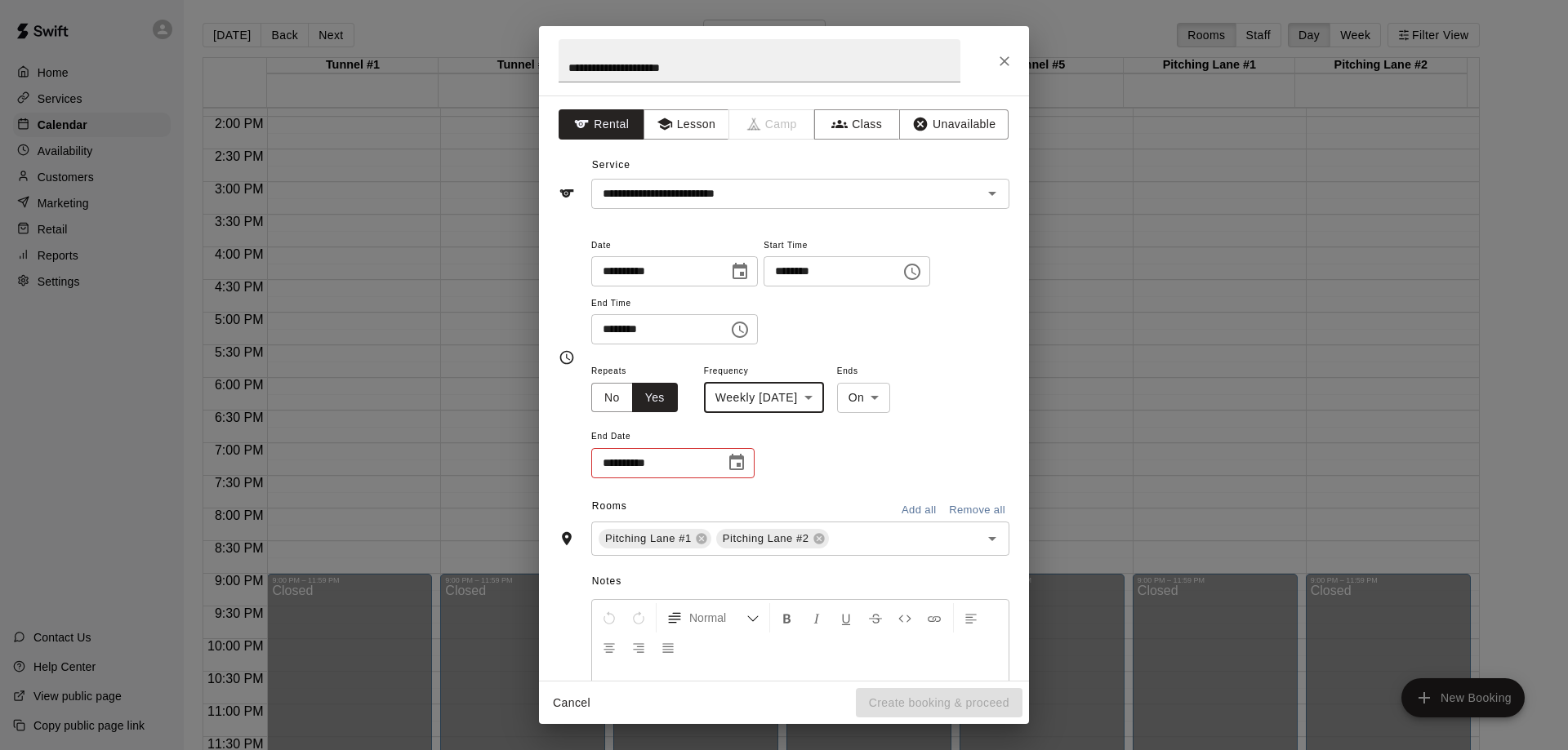
click at [747, 461] on button "Choose date" at bounding box center [736, 463] width 33 height 33
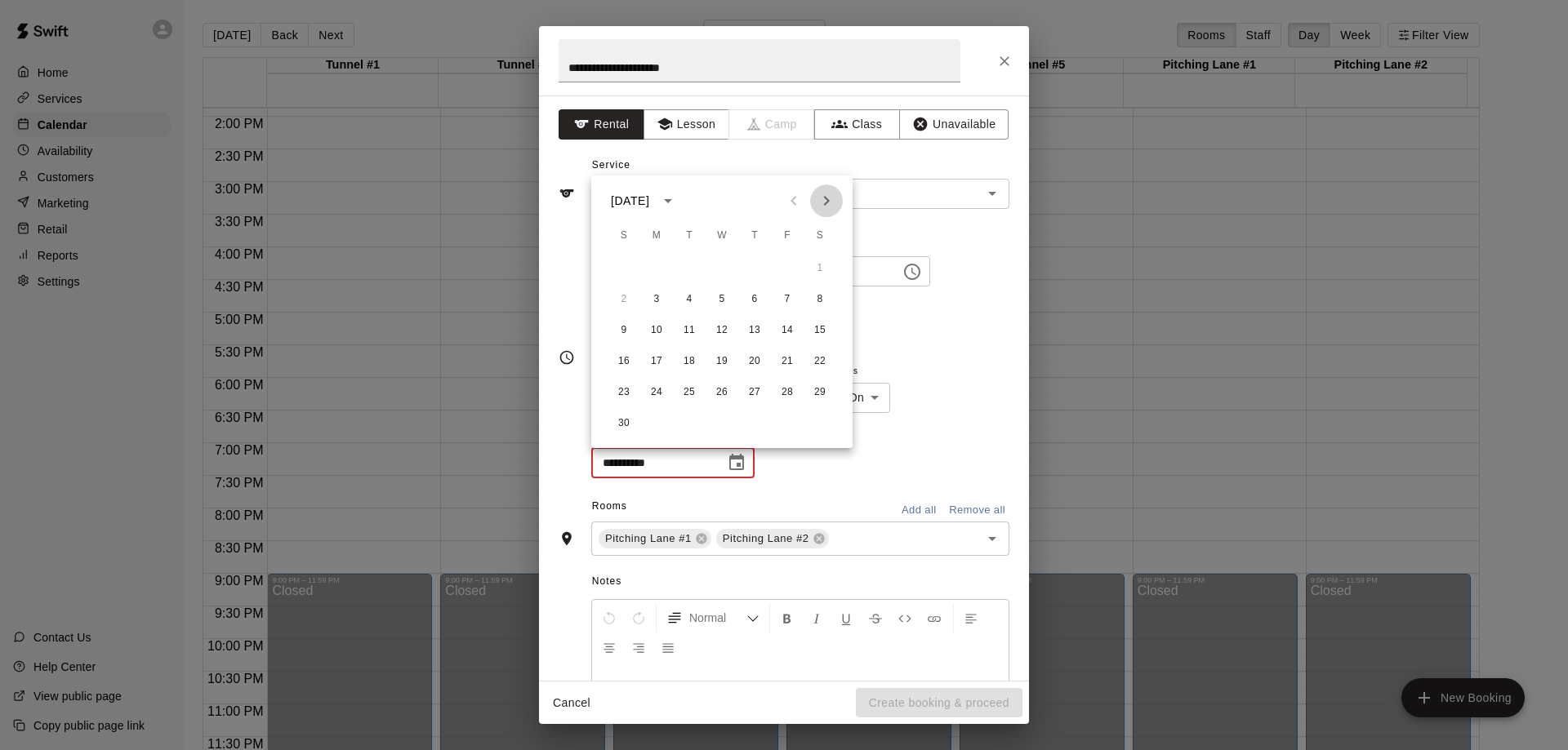
click at [829, 202] on icon "Next month" at bounding box center [826, 201] width 20 height 20
click at [721, 329] on button "17" at bounding box center [721, 331] width 30 height 30
type input "**********"
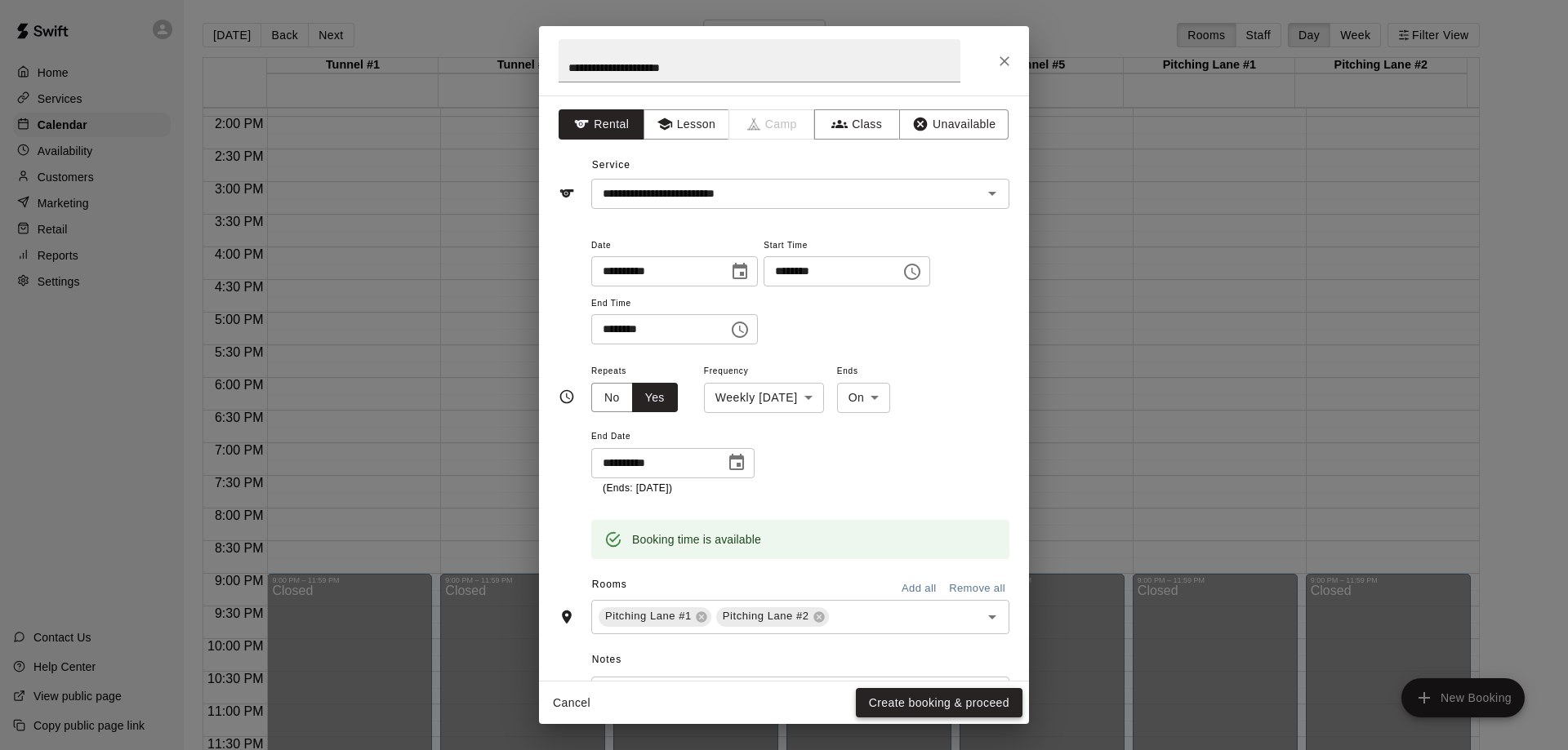
click at [939, 705] on button "Create booking & proceed" at bounding box center [939, 703] width 167 height 30
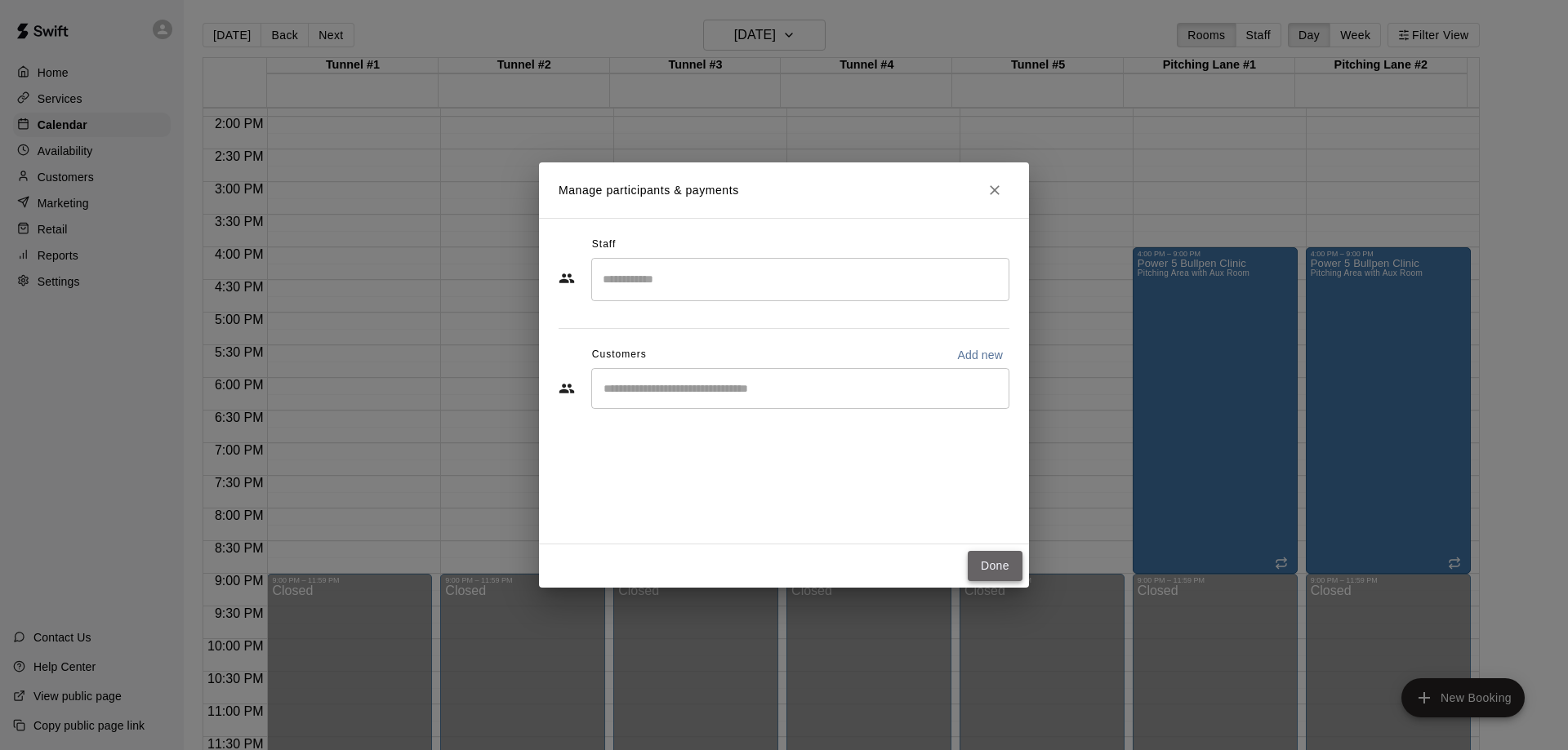
click at [997, 566] on button "Done" at bounding box center [994, 566] width 55 height 30
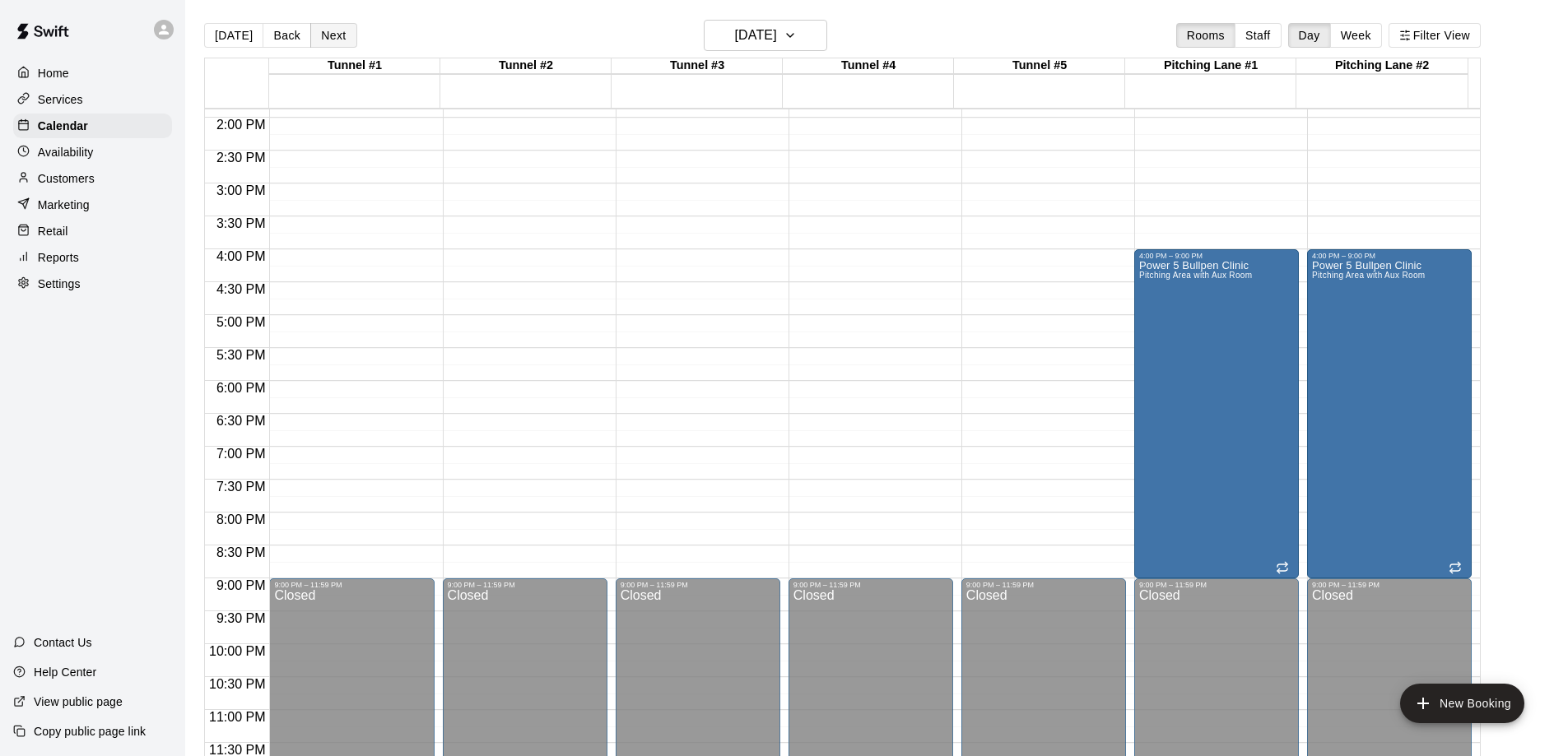
click at [338, 29] on button "Next" at bounding box center [333, 35] width 46 height 25
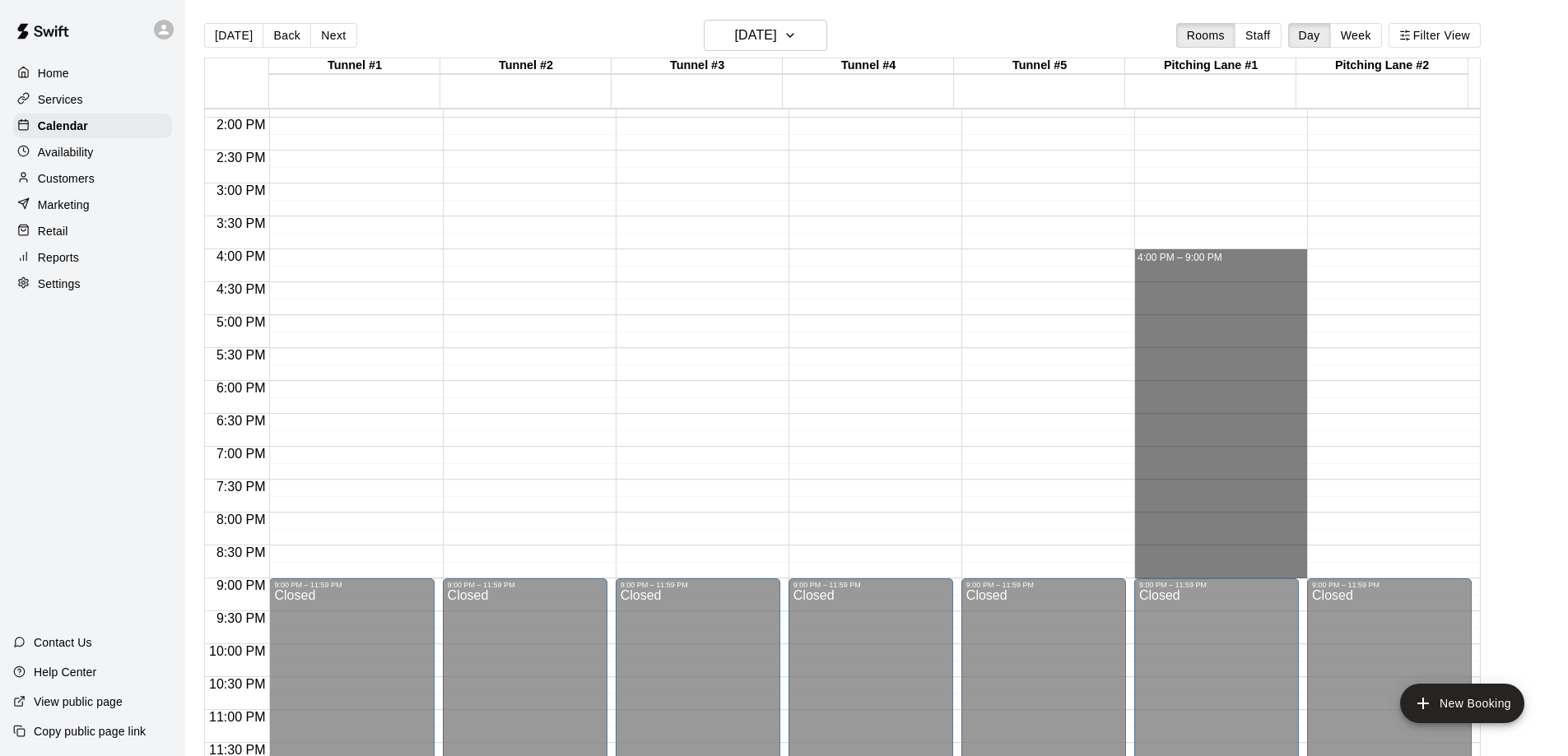
drag, startPoint x: 1163, startPoint y: 256, endPoint x: 1166, endPoint y: 568, distance: 312.0
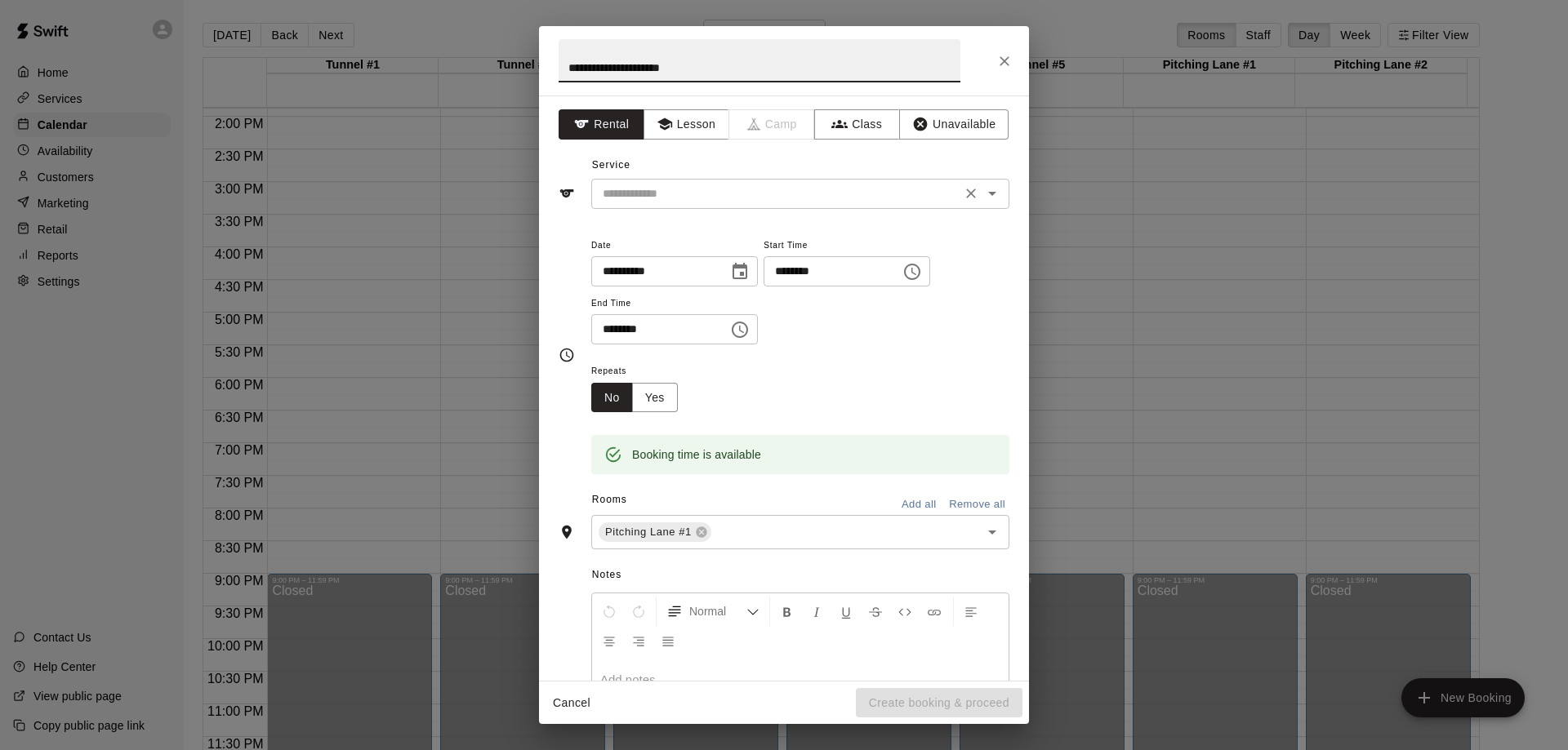
type input "**********"
click at [809, 193] on input "text" at bounding box center [776, 193] width 360 height 20
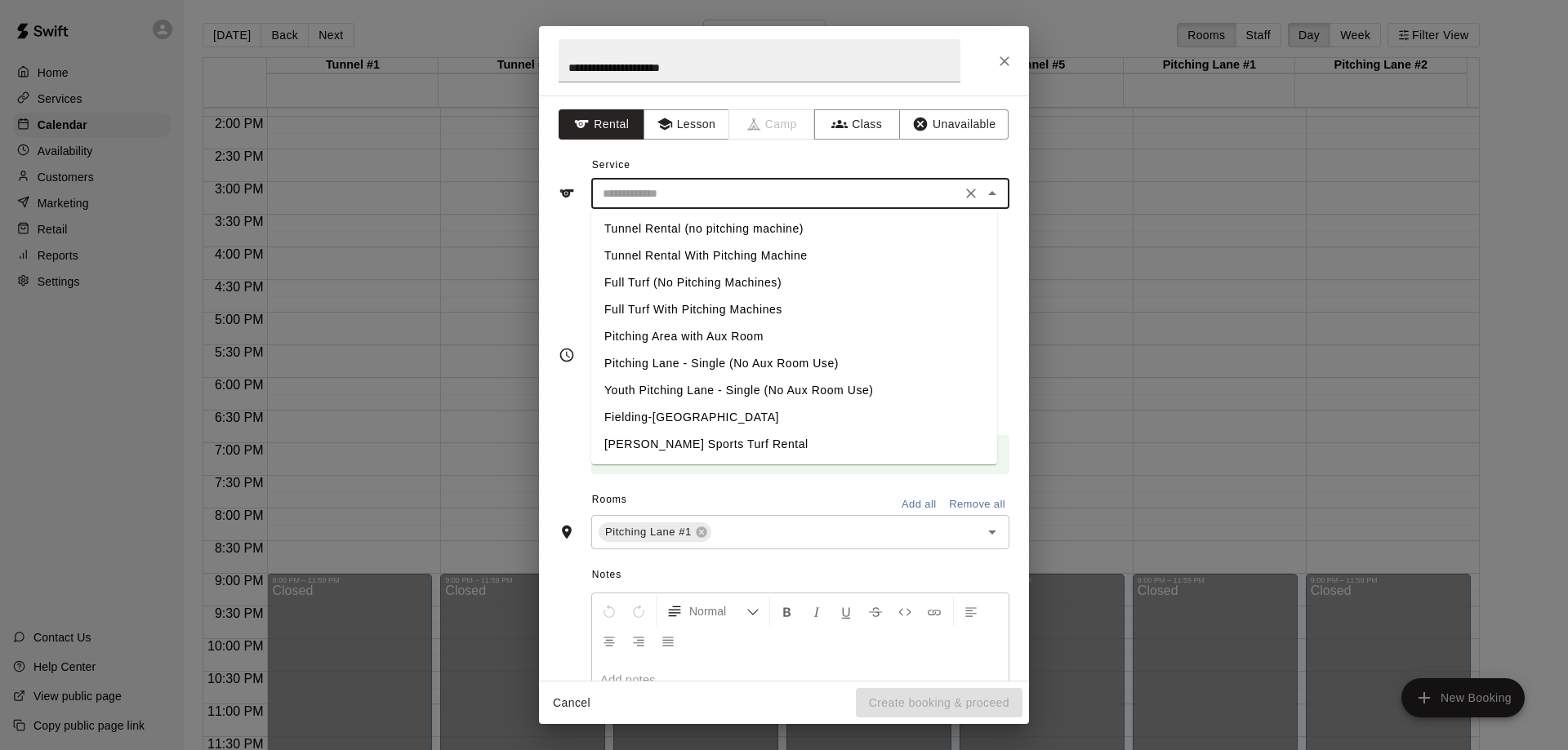
click at [705, 334] on li "Pitching Area with Aux Room" at bounding box center [794, 336] width 406 height 27
type input "**********"
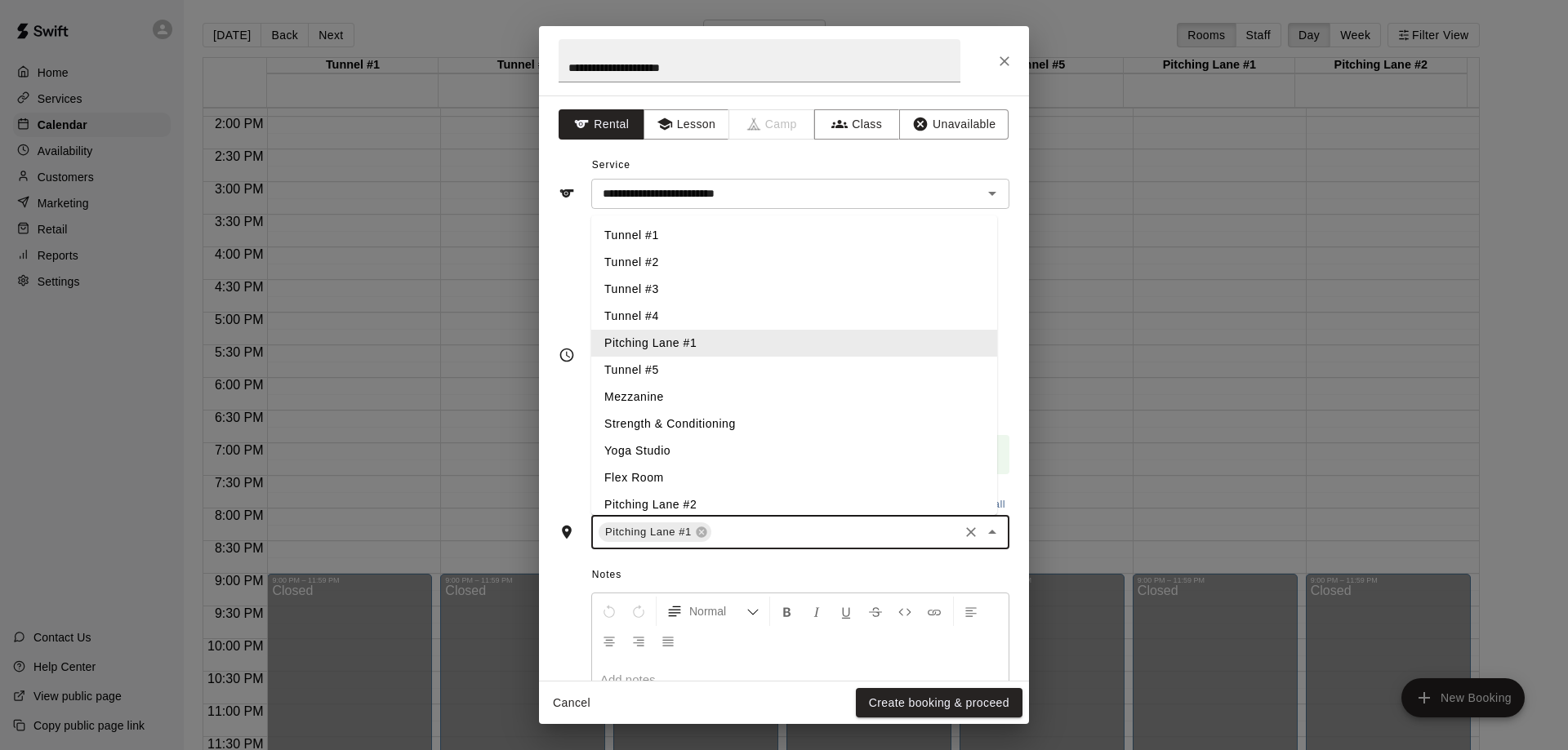
click at [743, 529] on input "text" at bounding box center [834, 532] width 243 height 20
click at [734, 506] on li "Pitching Lane #2" at bounding box center [794, 504] width 406 height 27
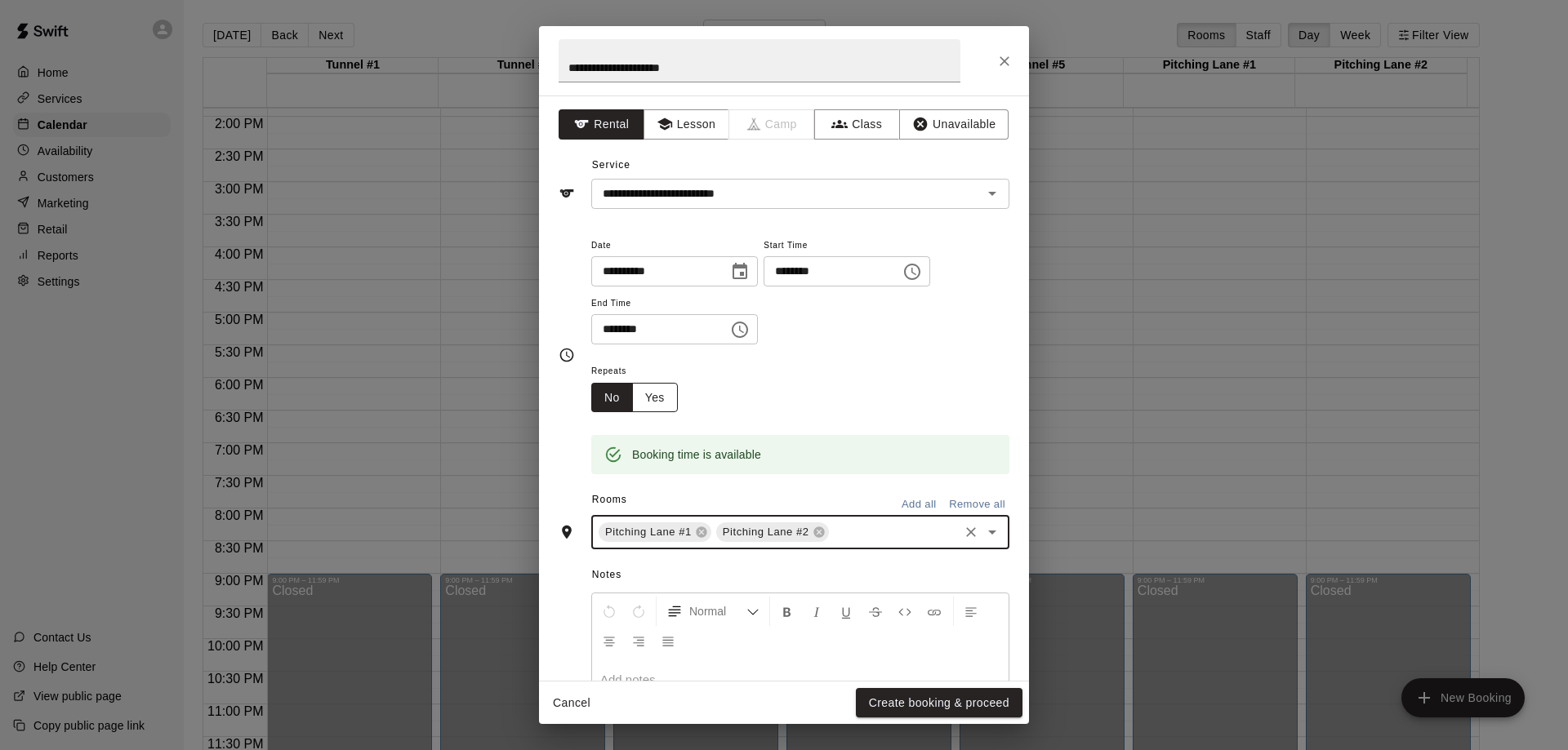
click at [661, 404] on button "Yes" at bounding box center [654, 398] width 46 height 30
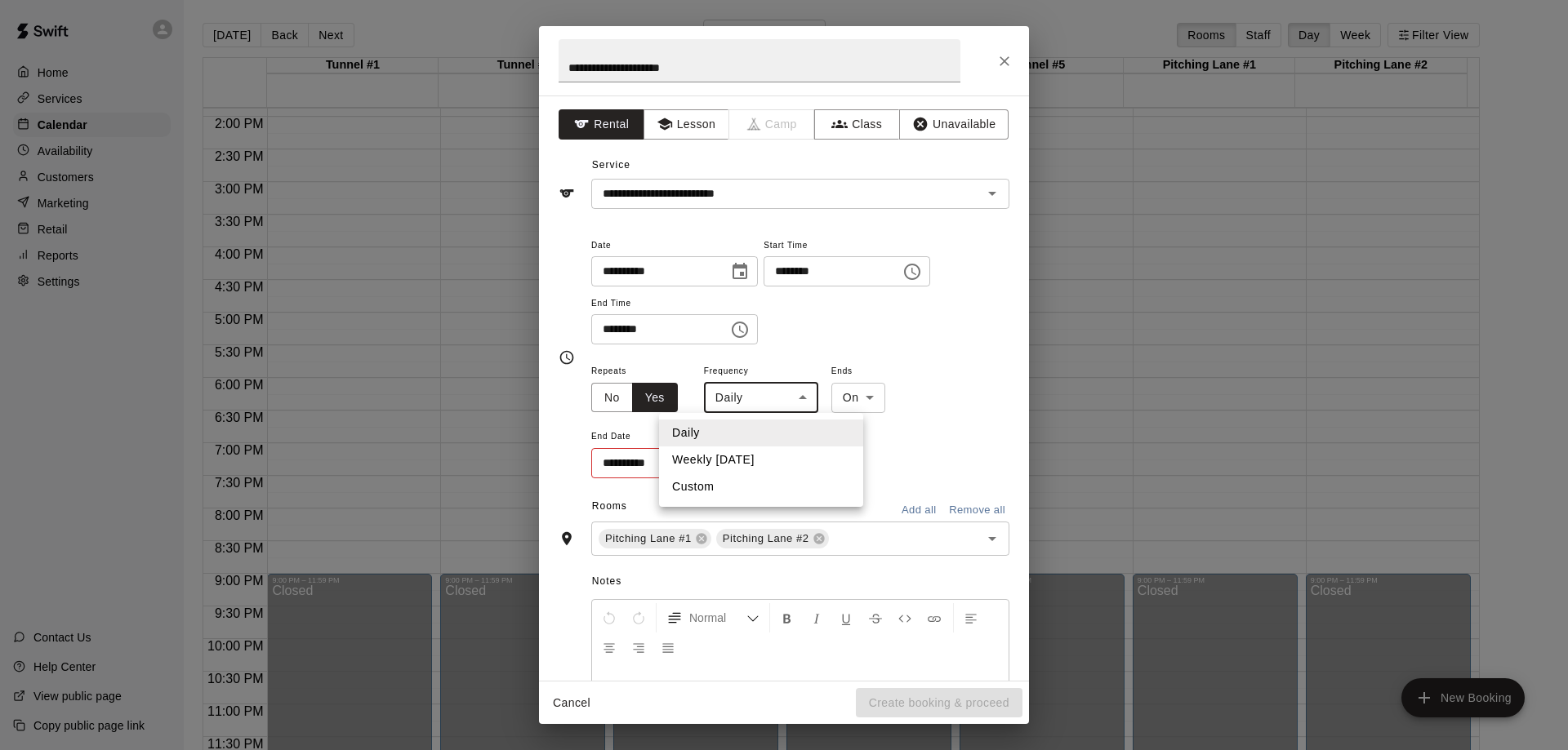
click at [794, 400] on body "Home Services Calendar Availability Customers Marketing Retail Reports Settings…" at bounding box center [784, 388] width 1568 height 776
click at [761, 464] on li "Weekly [DATE]" at bounding box center [761, 460] width 204 height 27
type input "******"
click at [734, 457] on icon "Choose date" at bounding box center [736, 461] width 15 height 17
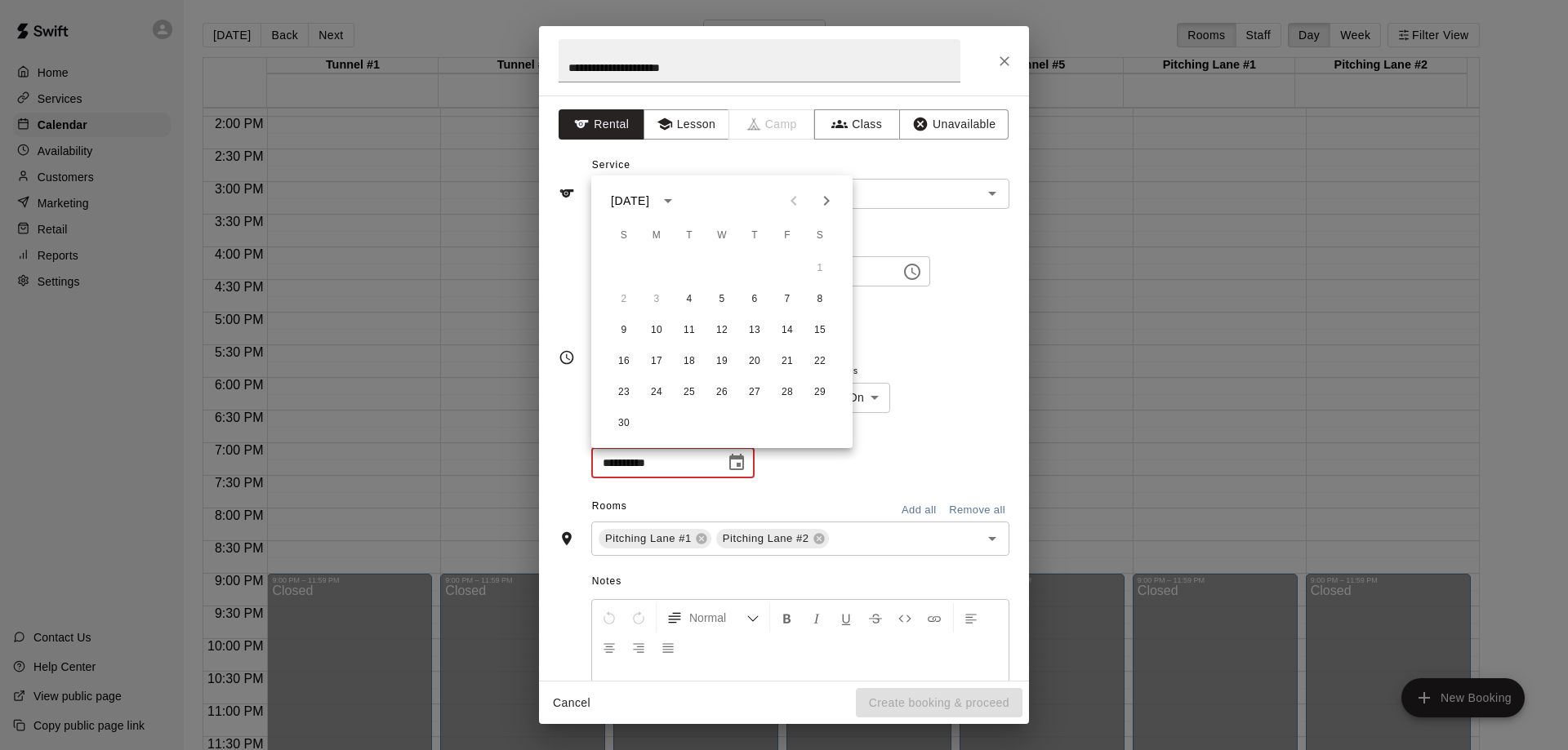
click at [834, 199] on icon "Next month" at bounding box center [826, 201] width 20 height 20
click at [725, 331] on button "17" at bounding box center [721, 331] width 30 height 30
type input "**********"
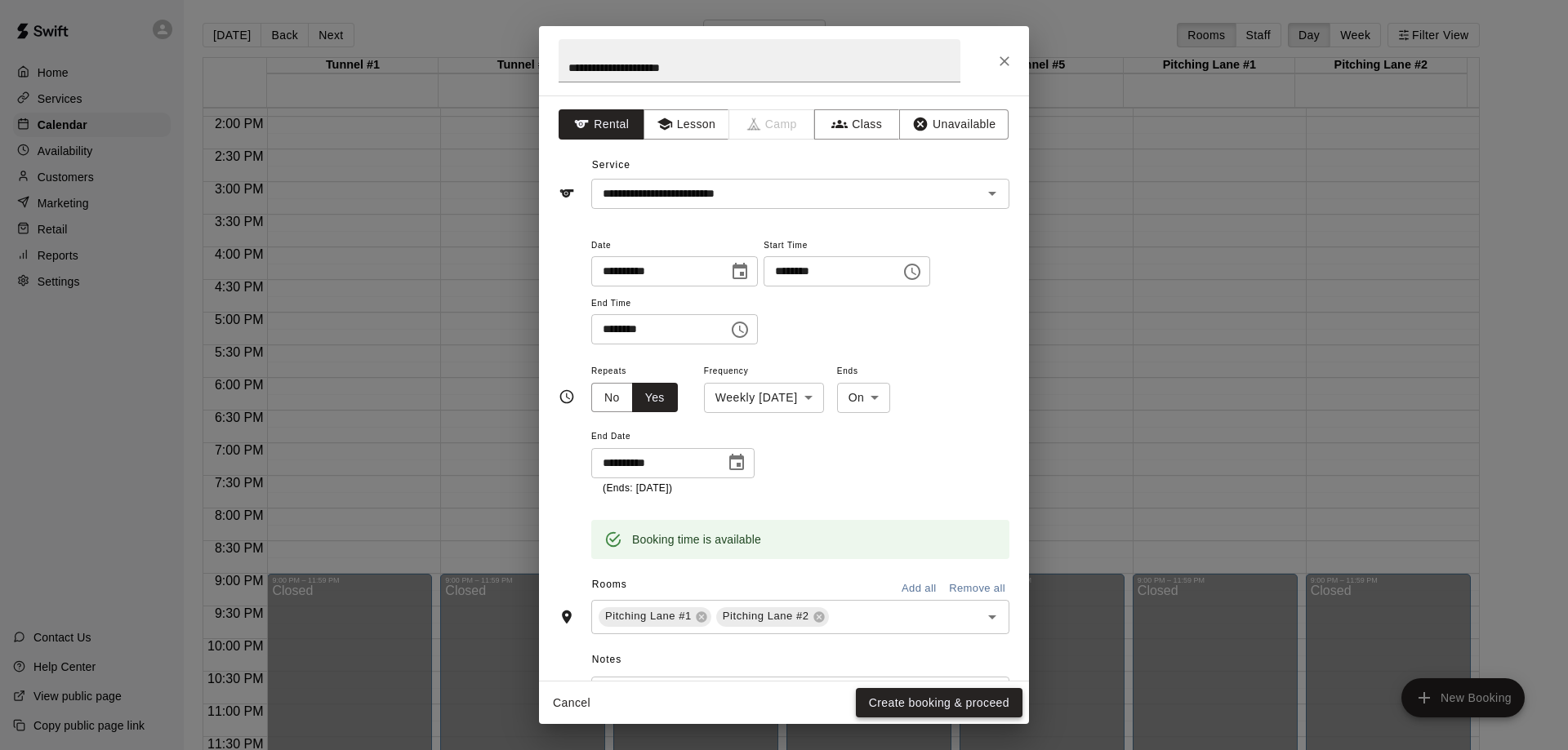
click at [922, 706] on button "Create booking & proceed" at bounding box center [939, 703] width 167 height 30
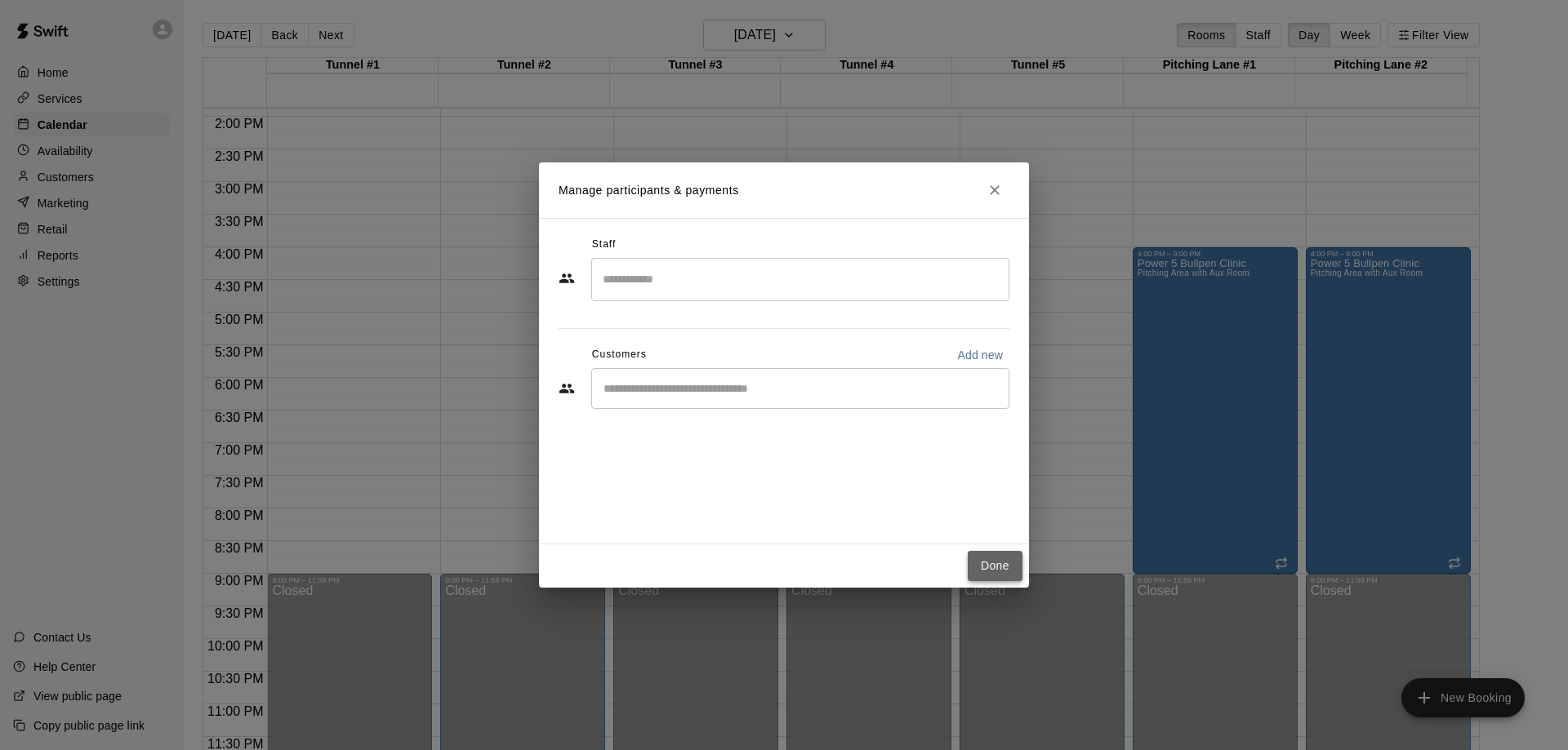
click at [994, 567] on button "Done" at bounding box center [994, 566] width 55 height 30
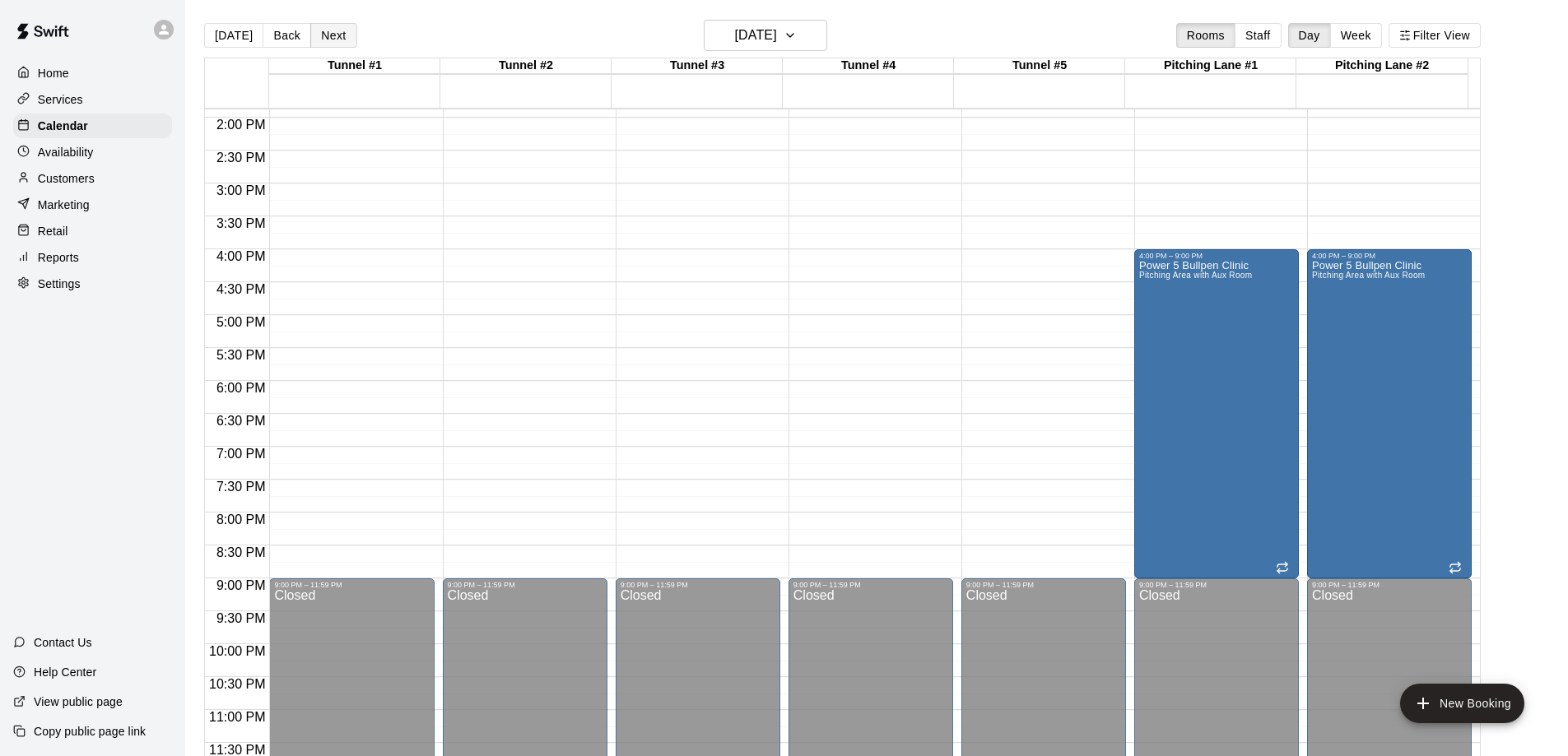
click at [341, 35] on button "Next" at bounding box center [333, 35] width 46 height 25
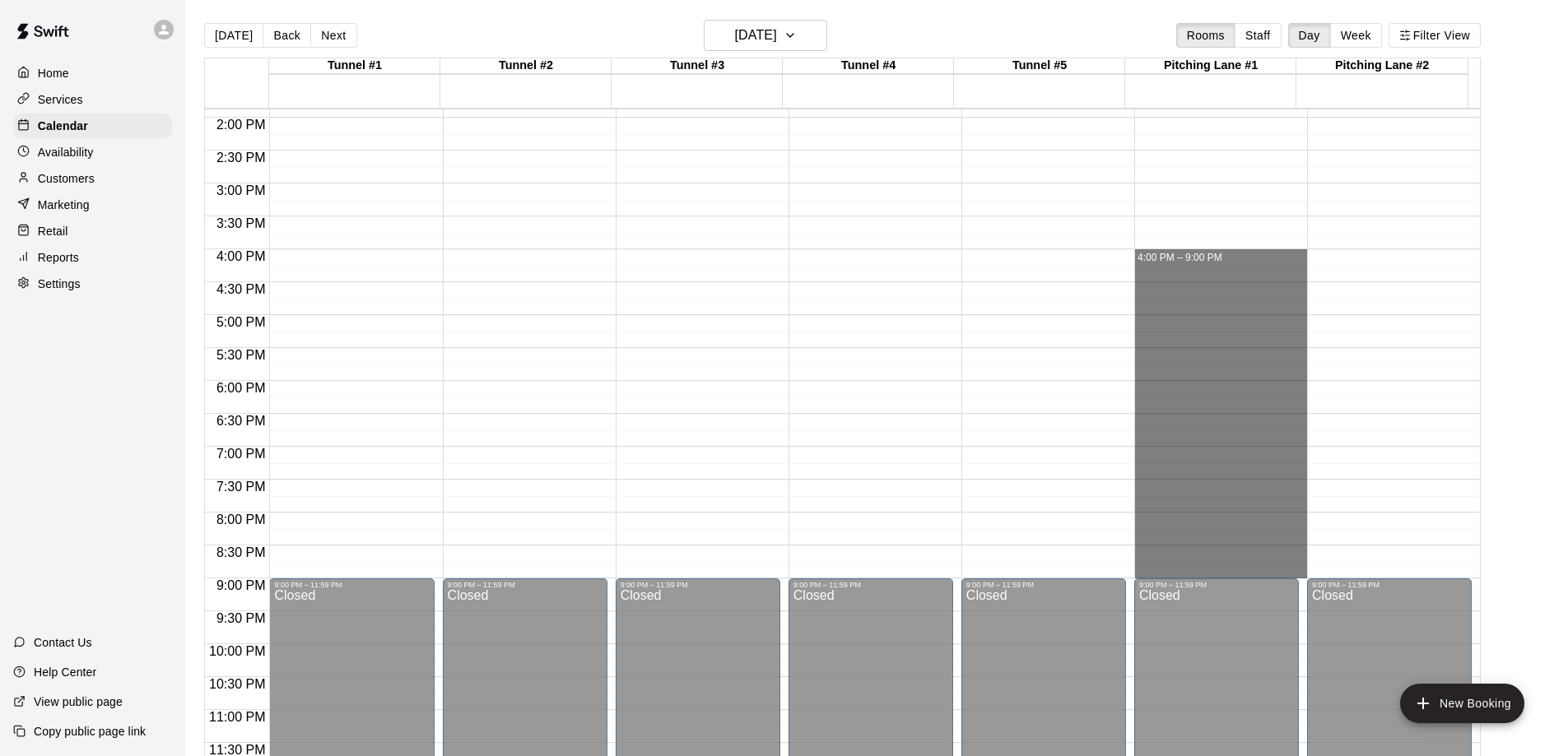
drag, startPoint x: 1157, startPoint y: 256, endPoint x: 1154, endPoint y: 570, distance: 314.0
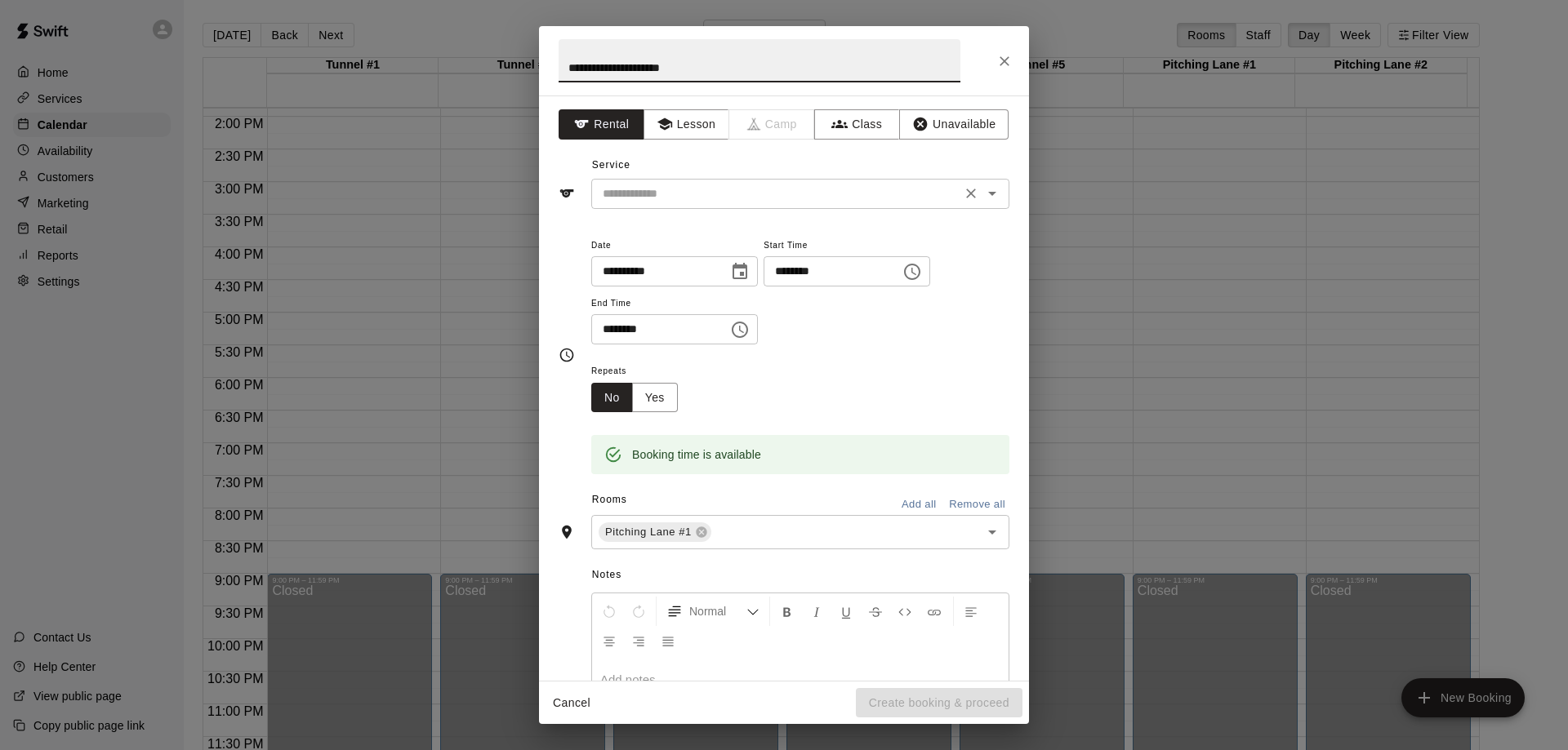
type input "**********"
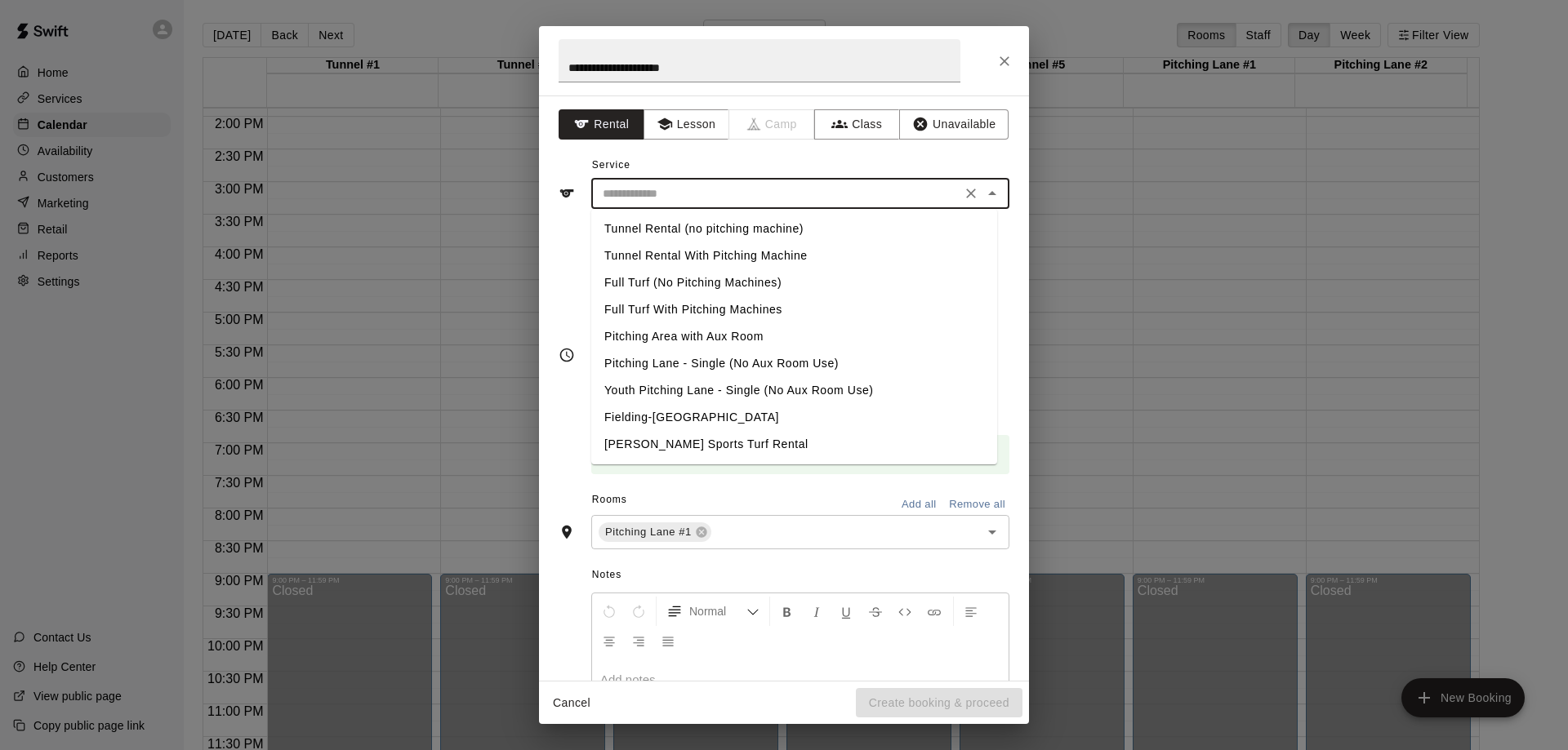
click at [778, 193] on input "text" at bounding box center [776, 193] width 360 height 20
click at [733, 309] on li "Full Turf With Pitching Machines" at bounding box center [794, 309] width 406 height 27
click at [827, 191] on input "**********" at bounding box center [776, 193] width 360 height 20
click at [724, 332] on li "Pitching Area with Aux Room" at bounding box center [794, 336] width 406 height 27
type input "**********"
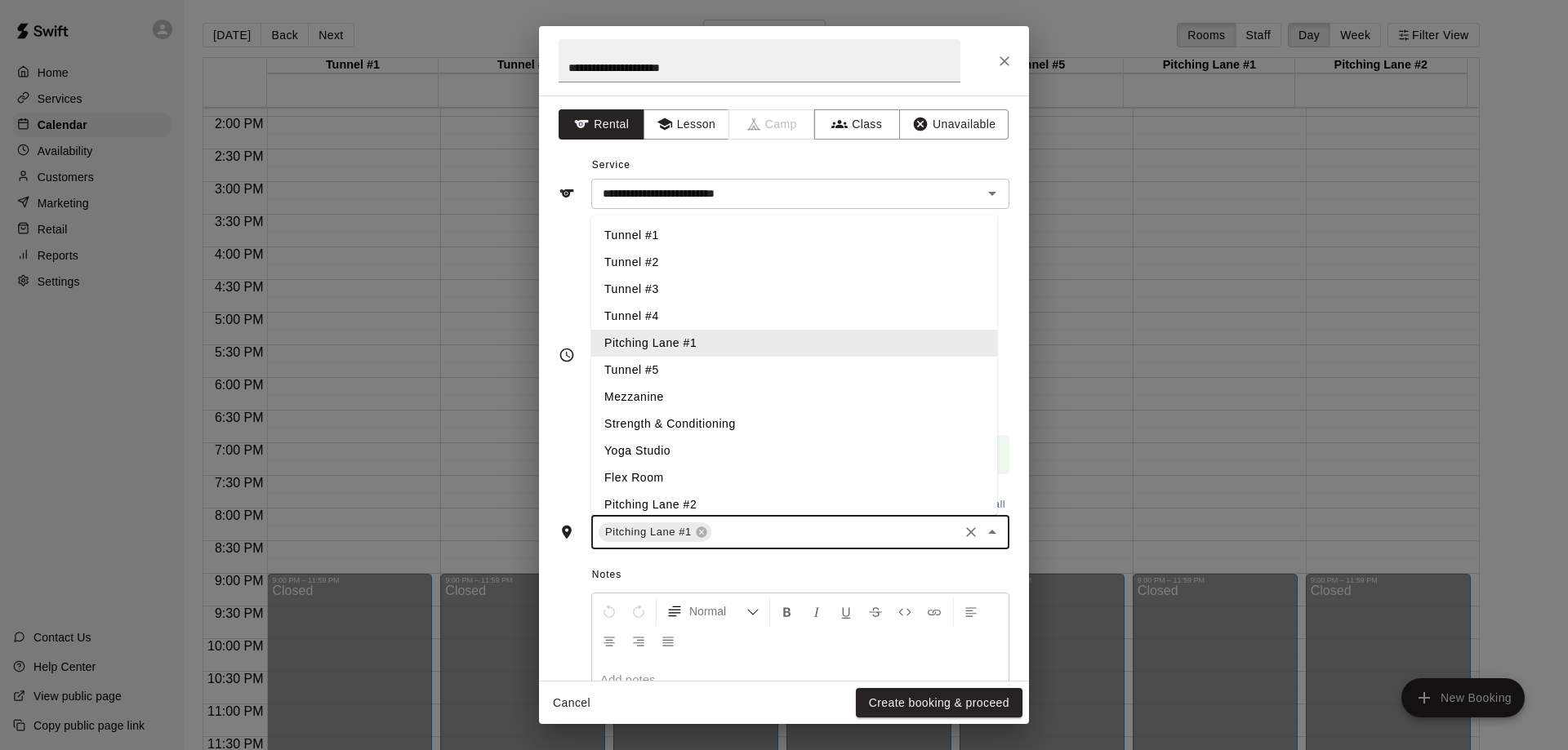
click at [751, 532] on input "text" at bounding box center [834, 532] width 243 height 20
click at [746, 505] on li "Pitching Lane #2" at bounding box center [794, 504] width 406 height 27
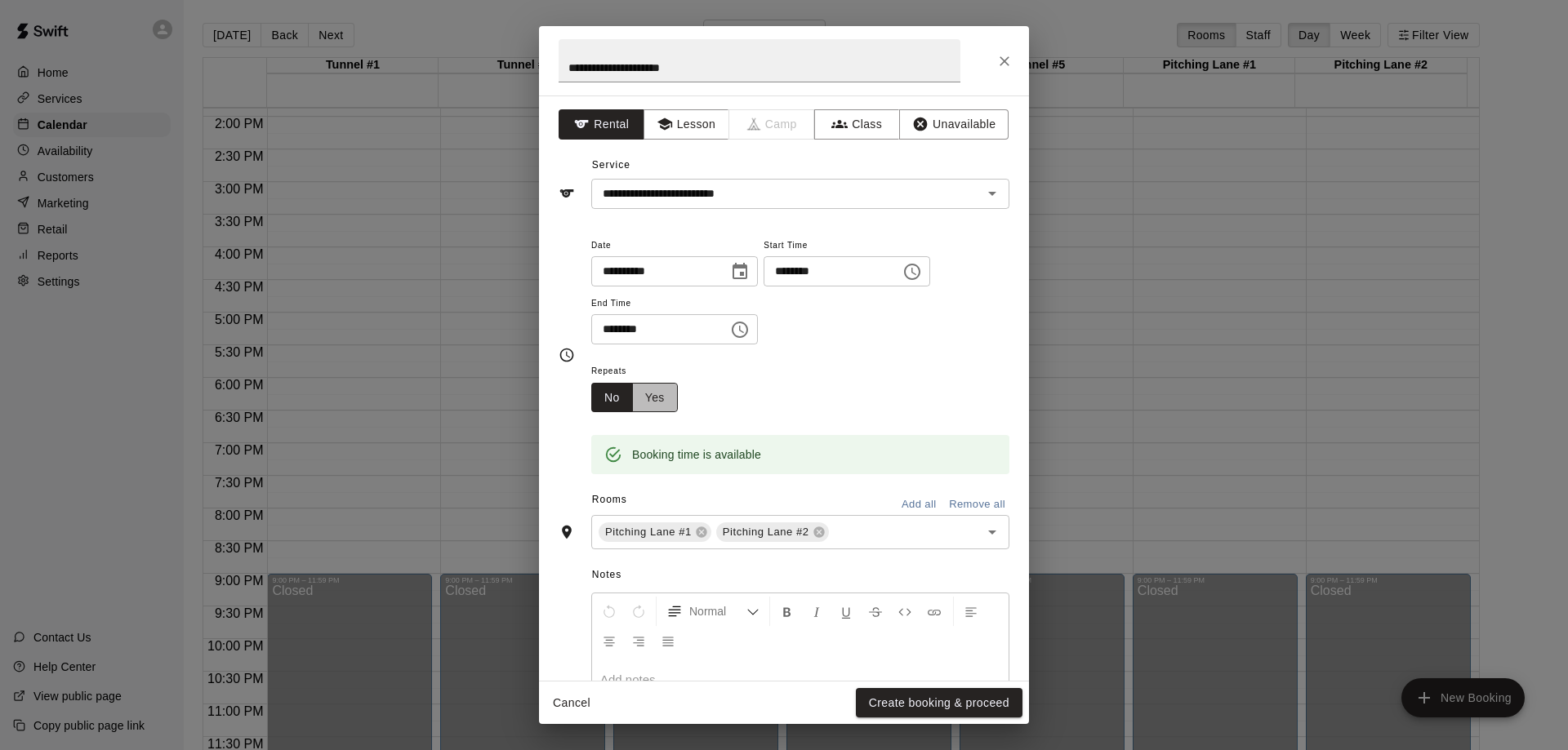
click at [656, 395] on button "Yes" at bounding box center [654, 398] width 46 height 30
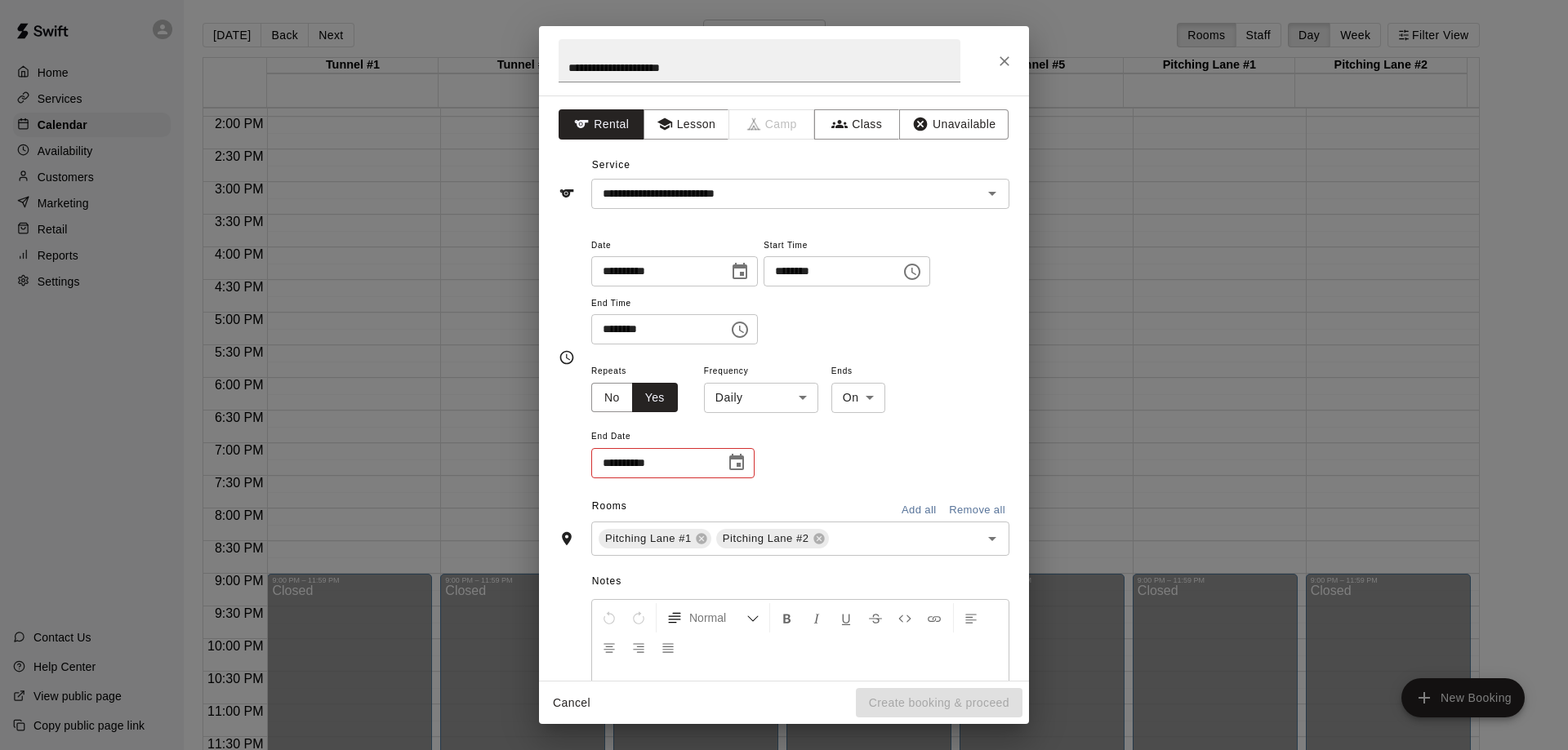
click at [803, 402] on body "Home Services Calendar Availability Customers Marketing Retail Reports Settings…" at bounding box center [784, 388] width 1568 height 776
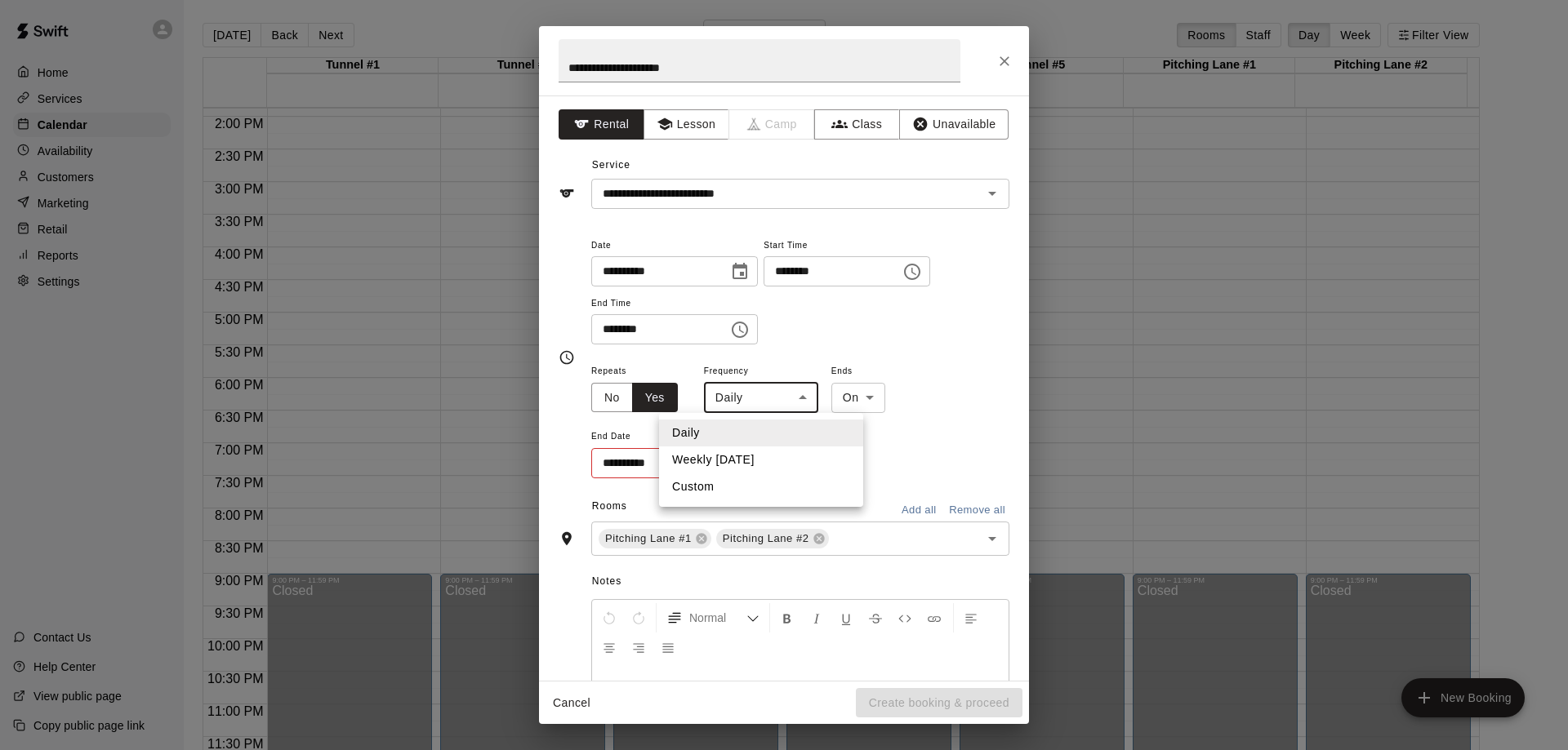
click at [776, 460] on li "Weekly [DATE]" at bounding box center [761, 460] width 204 height 27
type input "******"
click at [736, 462] on icon "Choose date" at bounding box center [736, 462] width 20 height 20
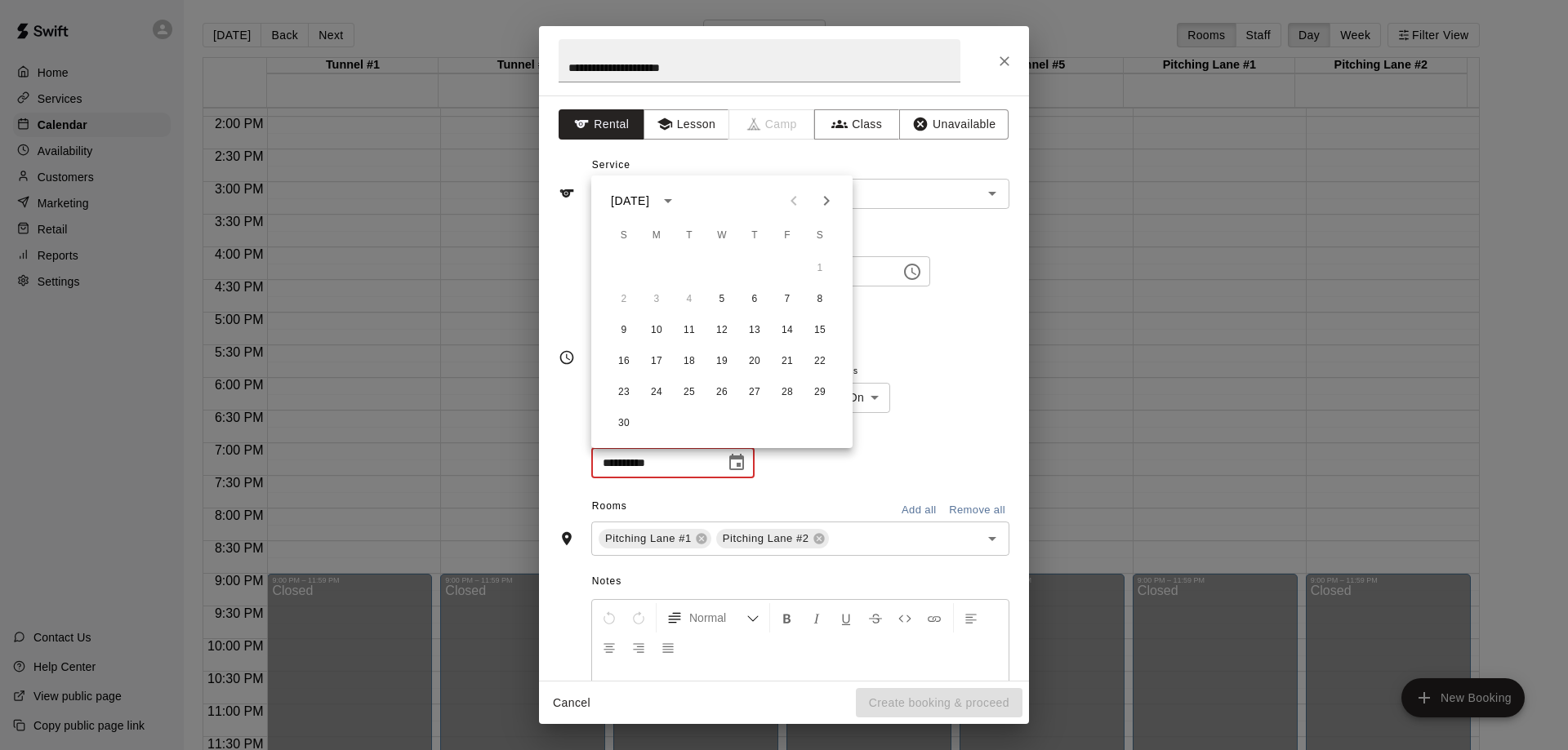
click at [823, 201] on icon "Next month" at bounding box center [826, 201] width 20 height 20
click at [725, 329] on button "17" at bounding box center [721, 331] width 30 height 30
type input "**********"
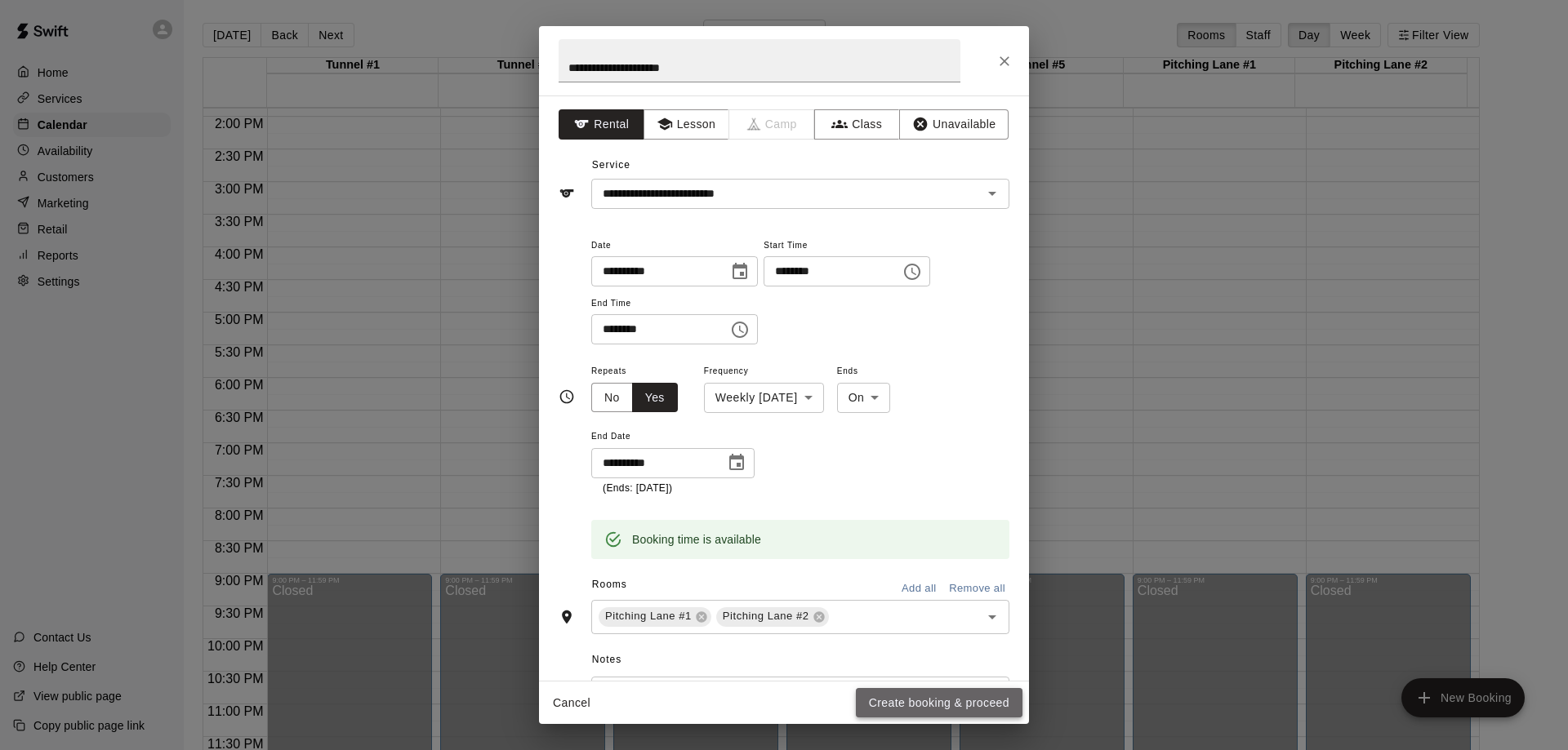
click at [931, 698] on button "Create booking & proceed" at bounding box center [939, 703] width 167 height 30
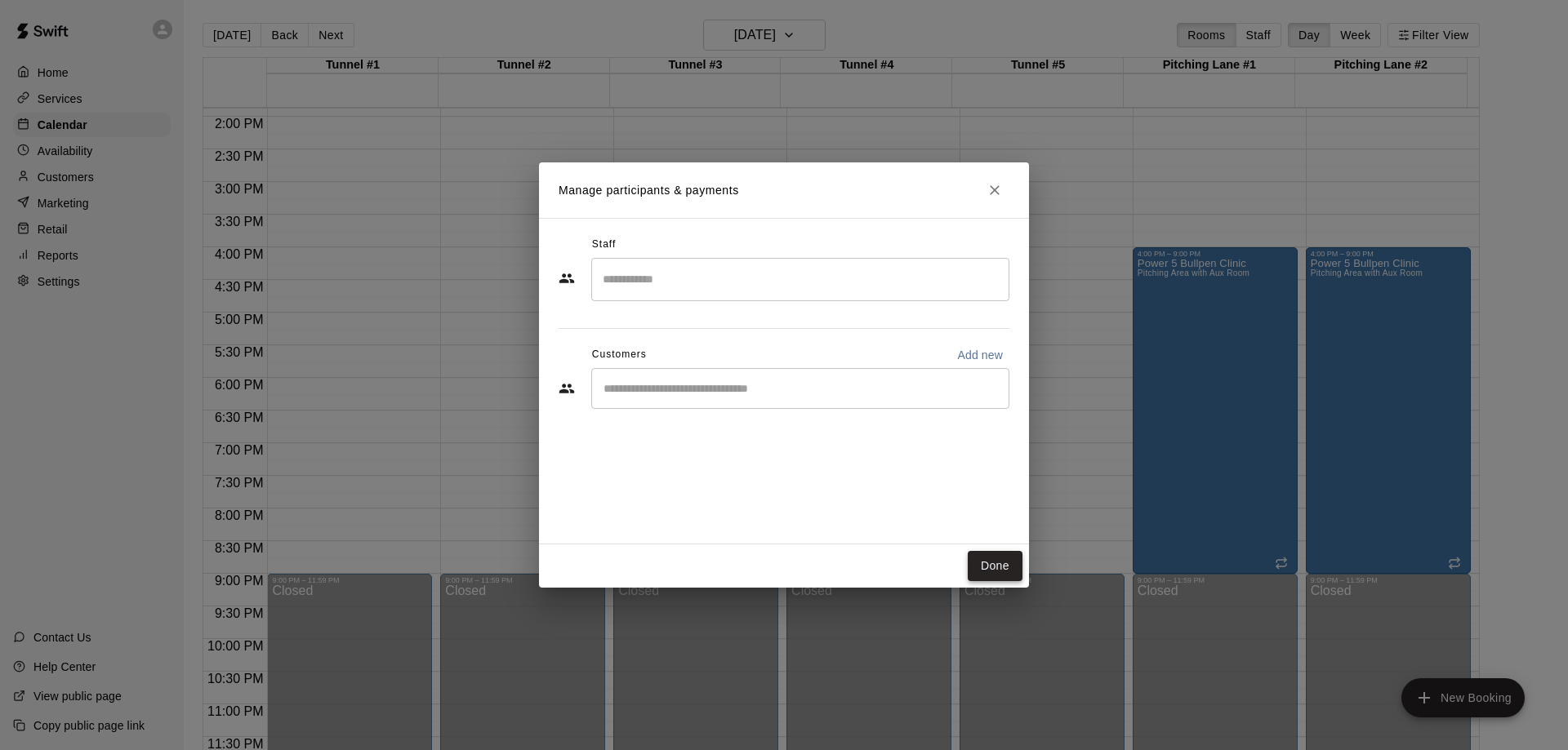
click at [991, 568] on button "Done" at bounding box center [994, 566] width 55 height 30
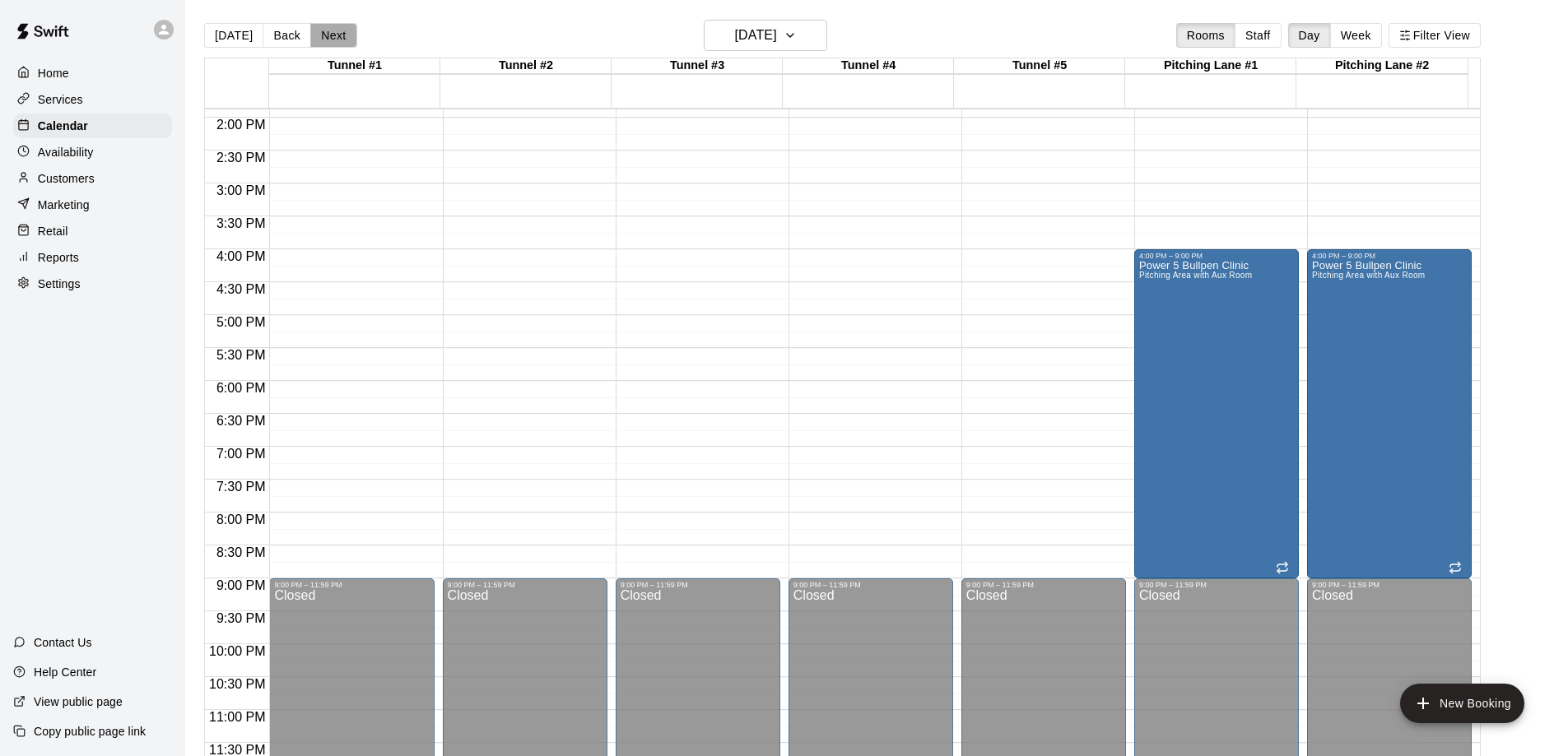
click at [318, 32] on button "Next" at bounding box center [333, 35] width 46 height 25
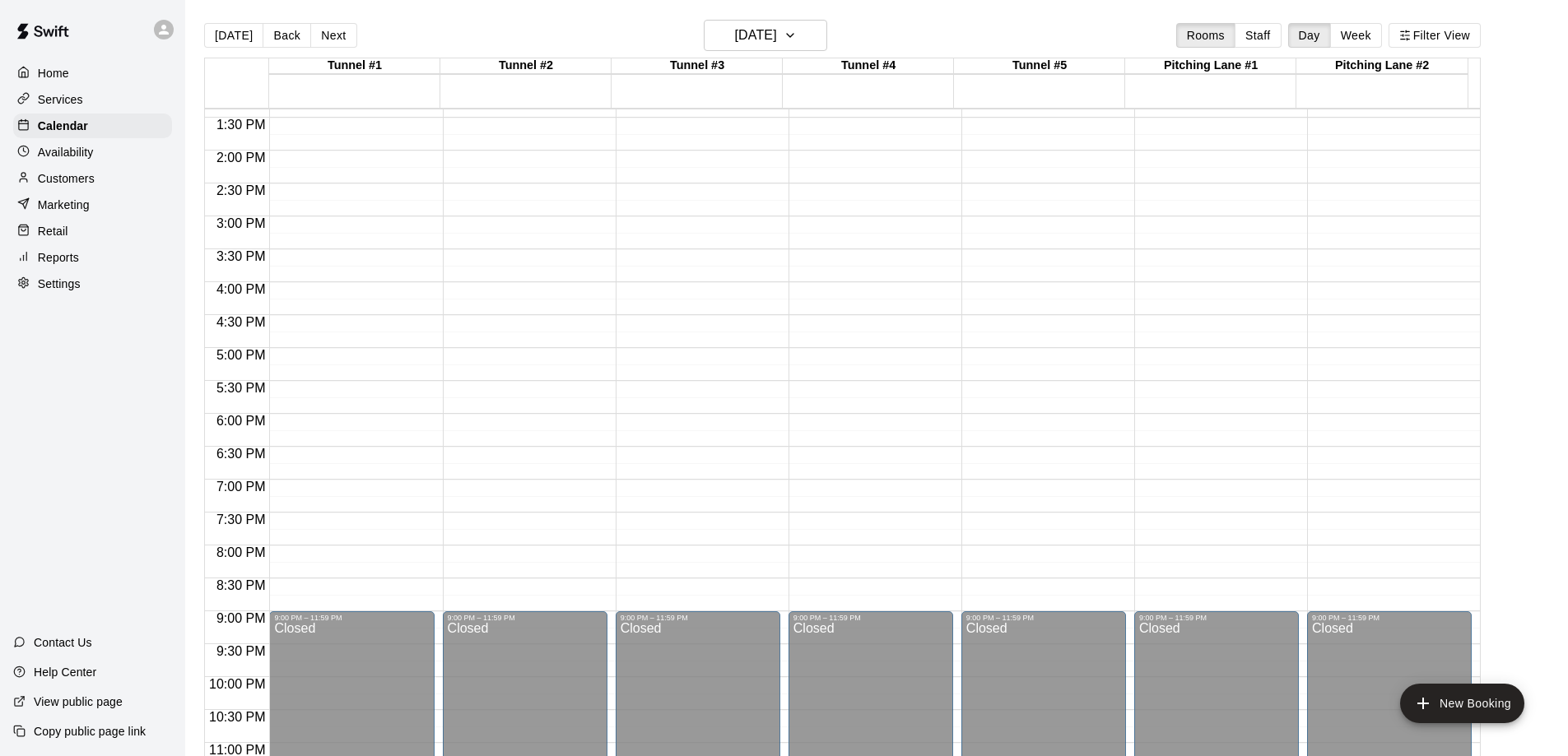
scroll to position [905, 0]
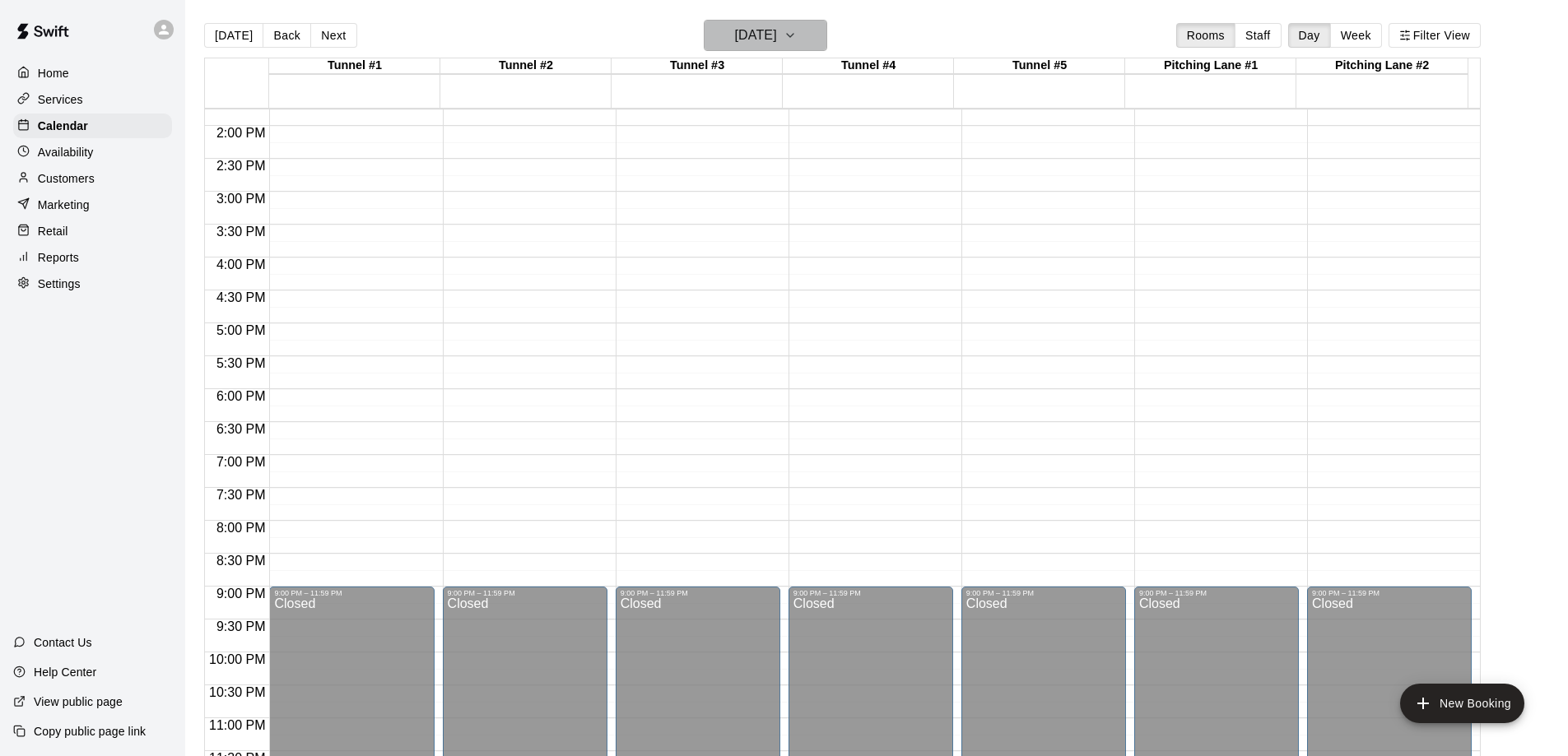
click at [797, 34] on icon "button" at bounding box center [790, 35] width 13 height 20
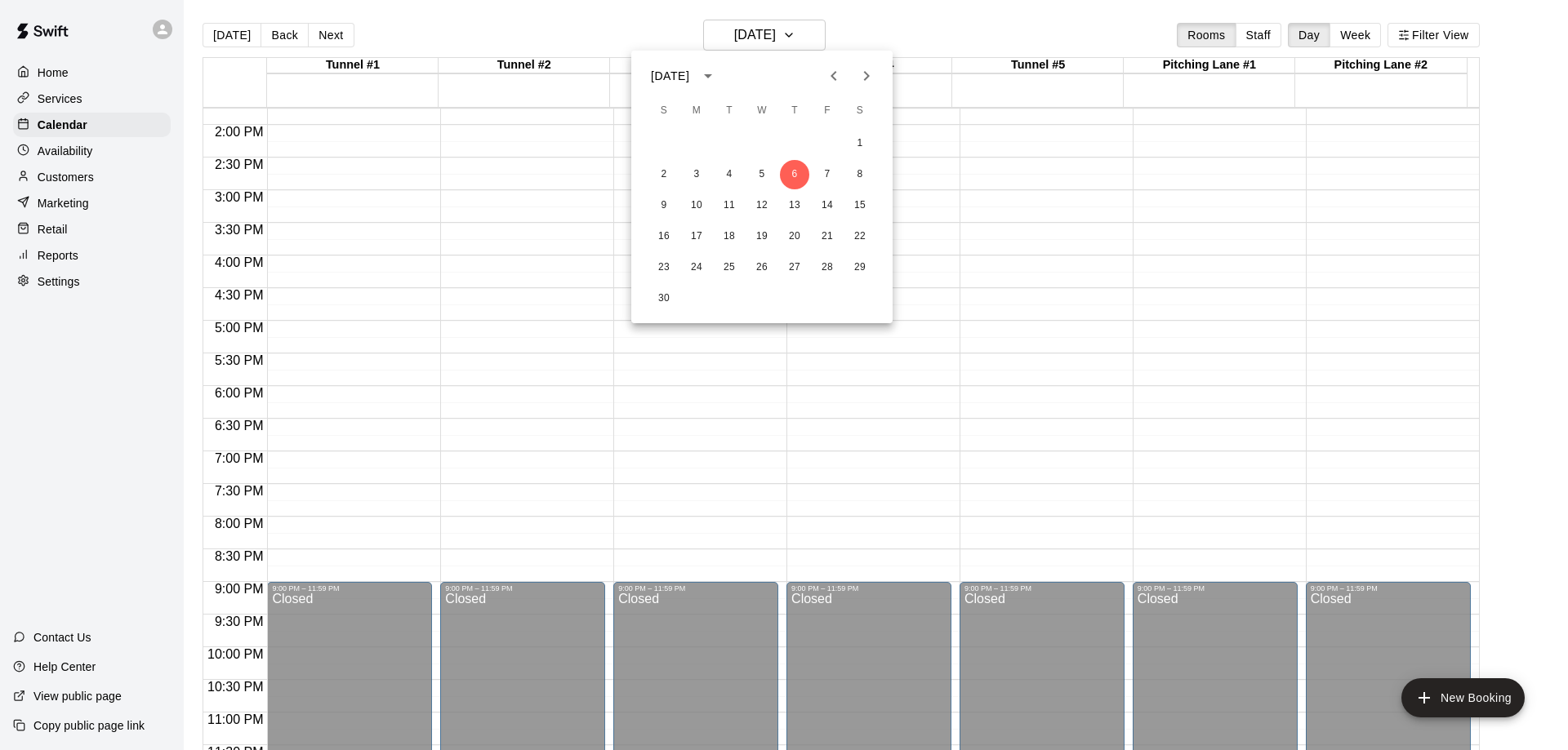
click at [902, 37] on div at bounding box center [784, 375] width 1568 height 750
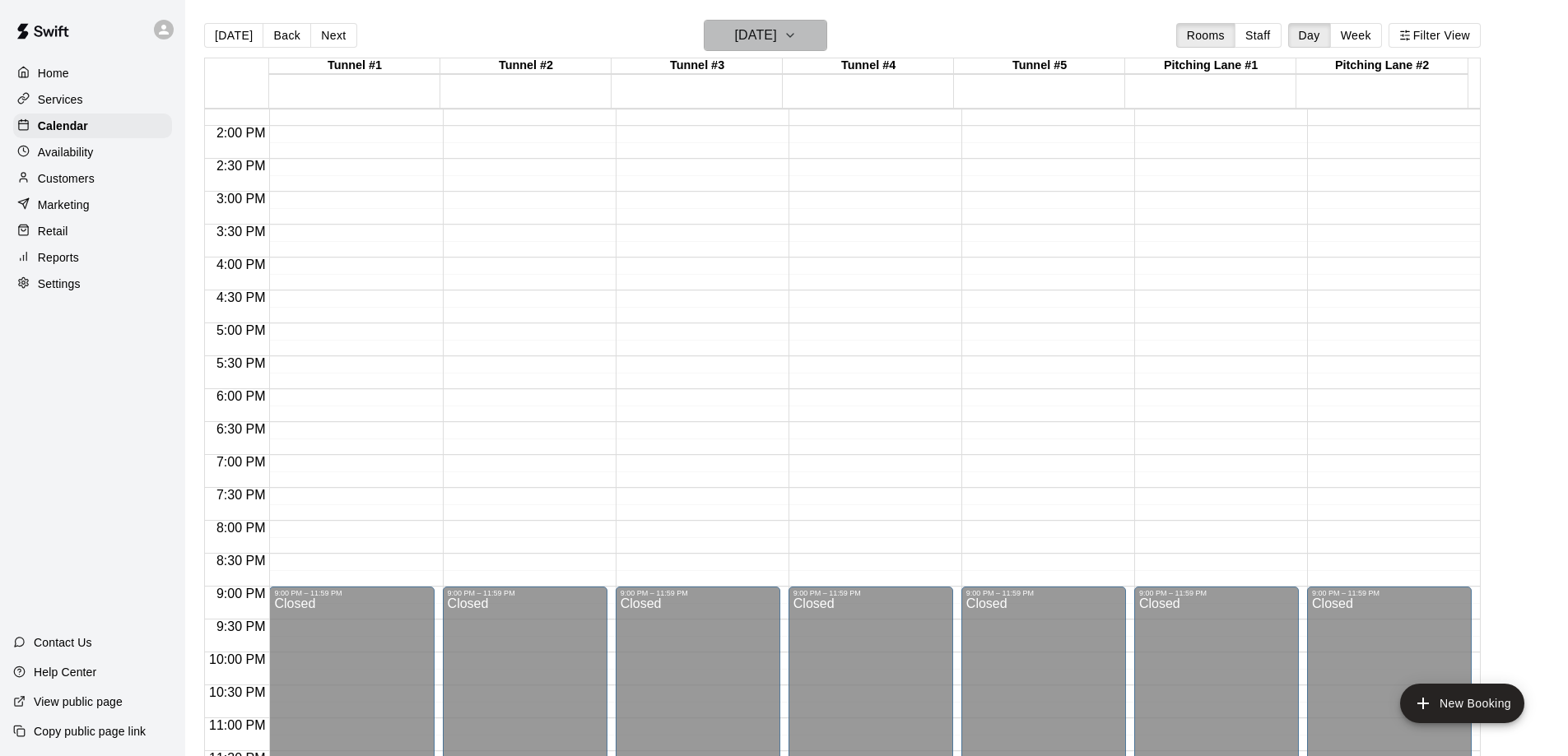
click at [777, 36] on h6 "[DATE]" at bounding box center [756, 35] width 42 height 23
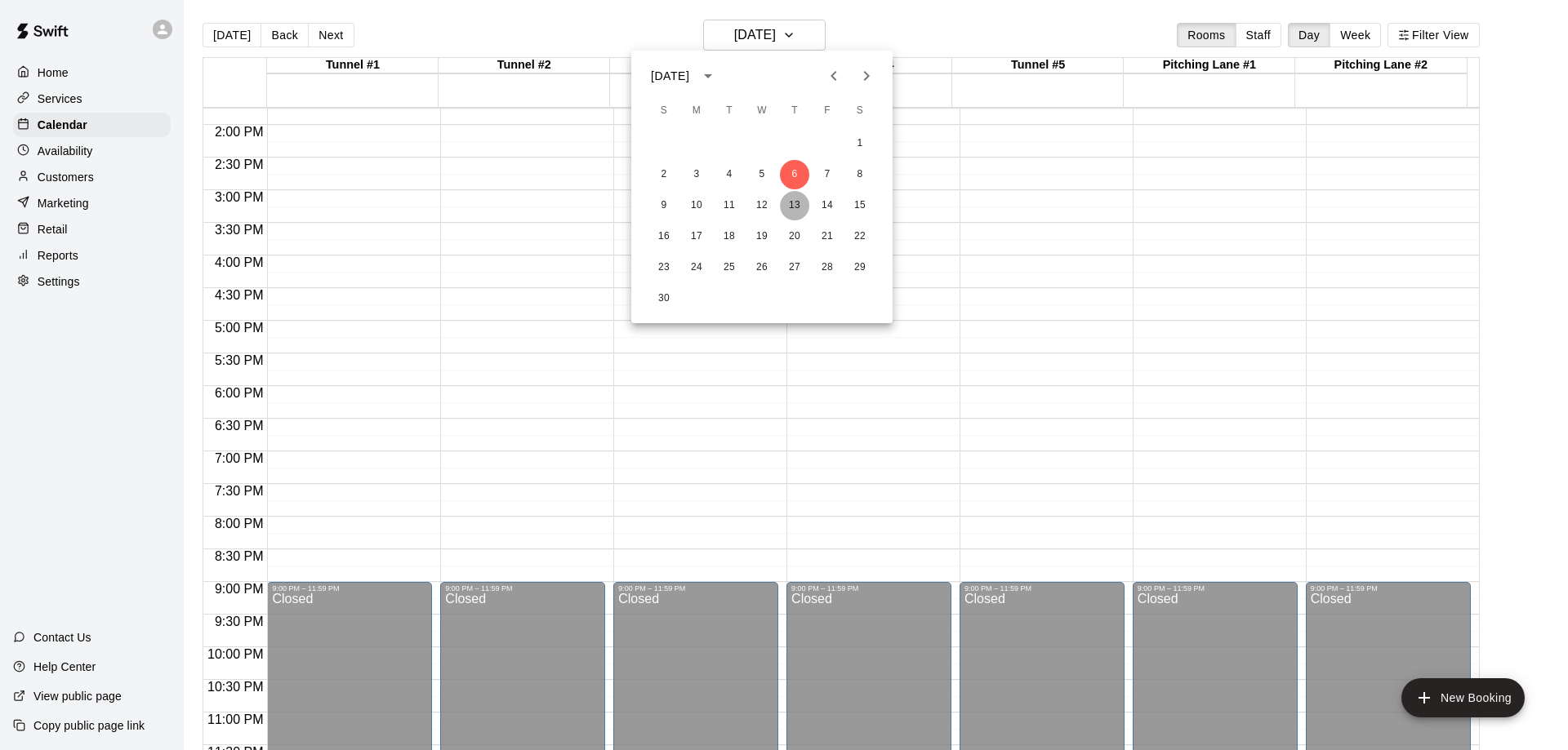
click at [791, 206] on button "13" at bounding box center [794, 206] width 30 height 30
